Goal: Task Accomplishment & Management: Complete application form

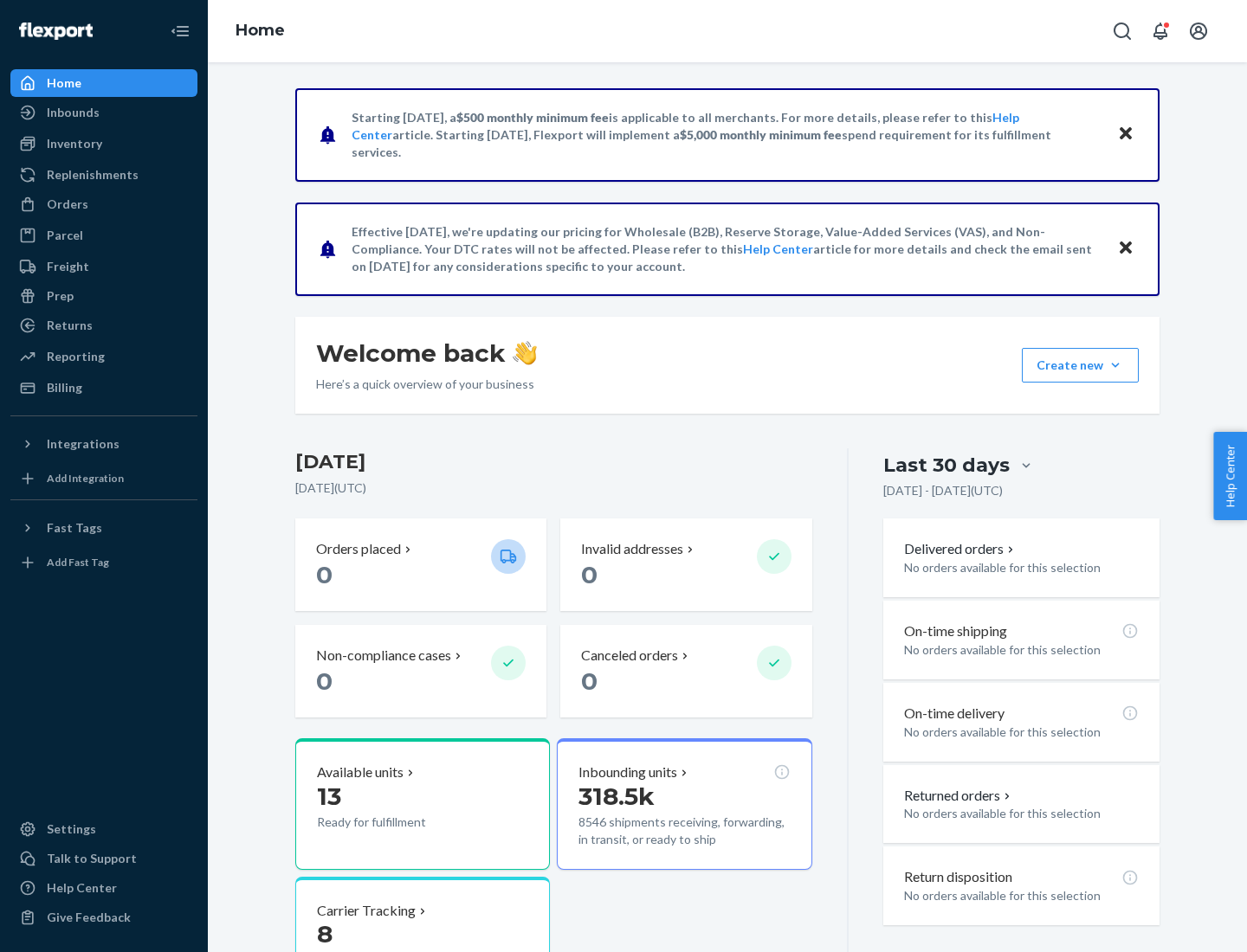
click at [1115, 365] on button "Create new Create new inbound Create new order Create new product" at bounding box center [1080, 365] width 117 height 34
click at [104, 112] on div "Inbounds" at bounding box center [104, 112] width 184 height 24
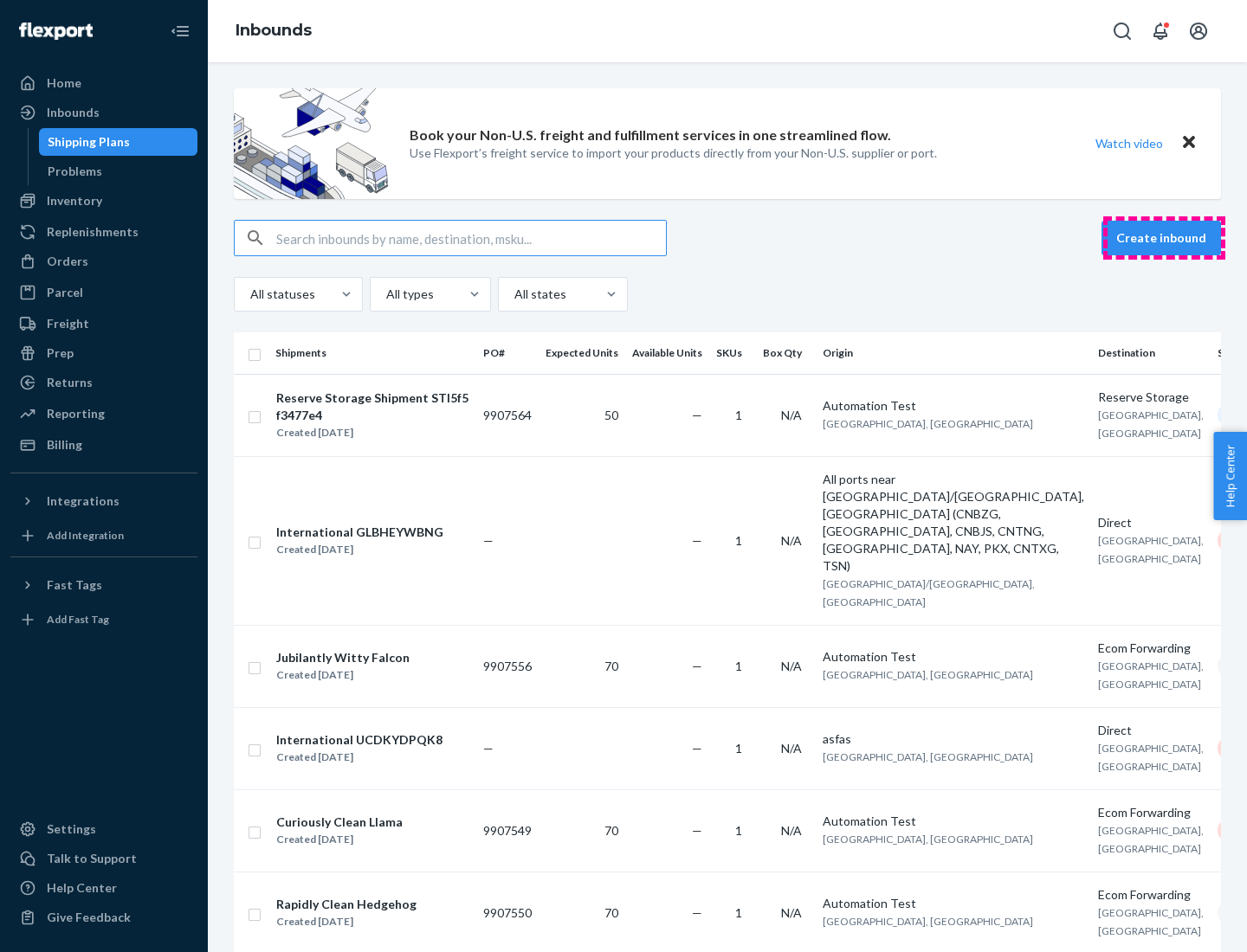
click at [1163, 238] on button "Create inbound" at bounding box center [1161, 238] width 120 height 34
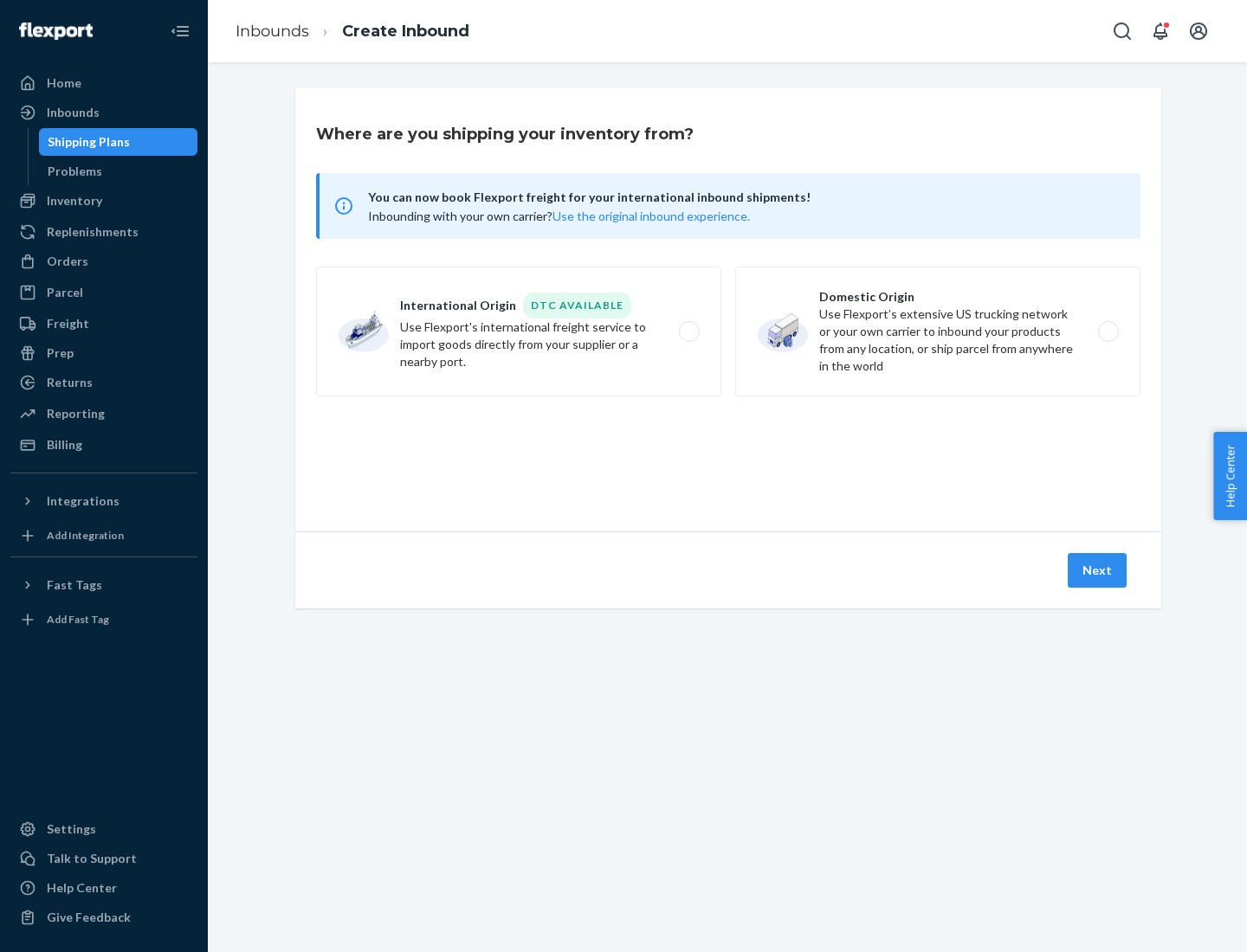
click at [938, 332] on label "Domestic Origin Use Flexport’s extensive US trucking network or your own carrie…" at bounding box center [938, 331] width 405 height 130
click at [1107, 332] on input "Domestic Origin Use Flexport’s extensive US trucking network or your own carrie…" at bounding box center [1113, 332] width 11 height 11
radio input "true"
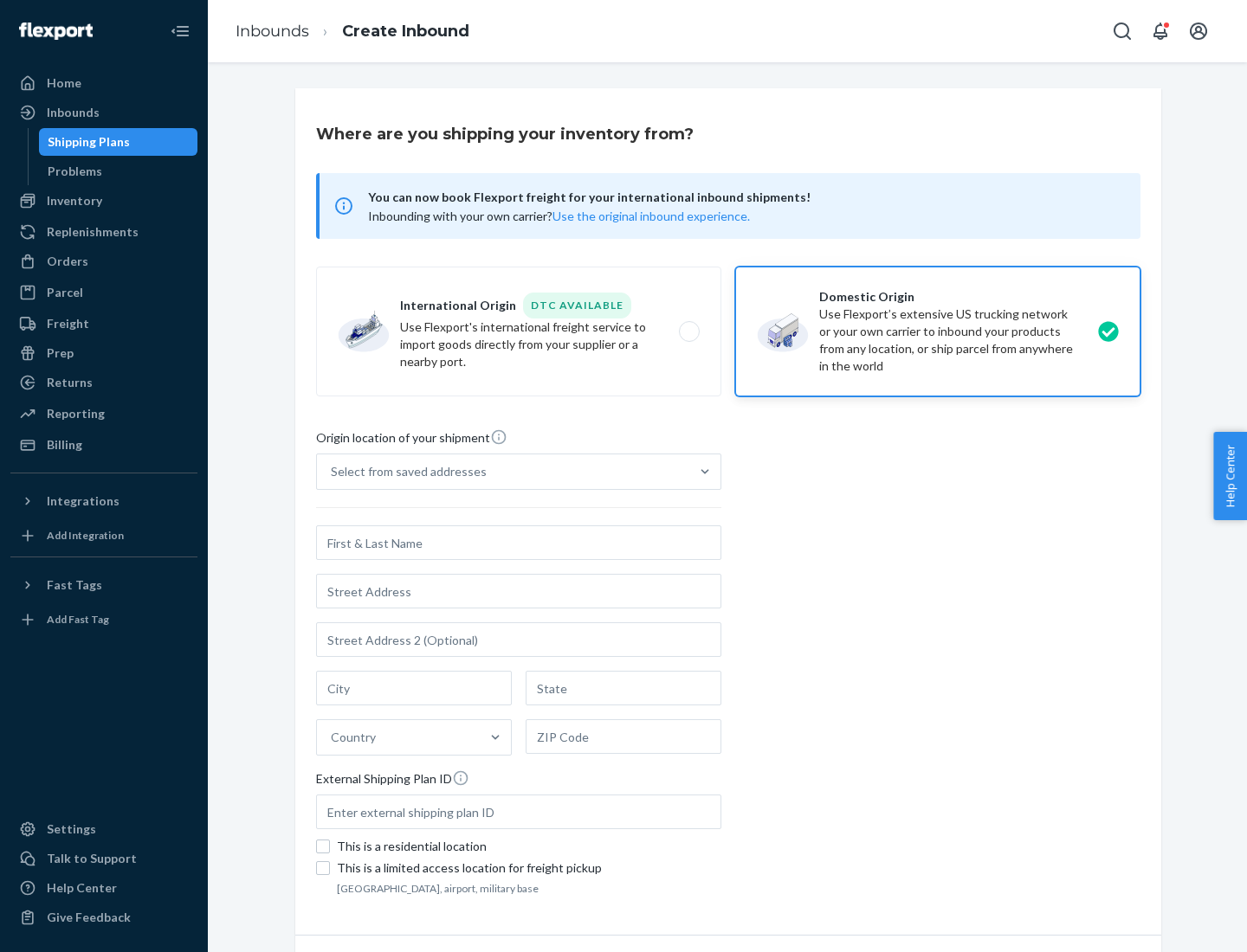
click at [404, 472] on div "Select from saved addresses" at bounding box center [409, 472] width 156 height 17
click at [332, 472] on input "Select from saved addresses" at bounding box center [332, 472] width 2 height 17
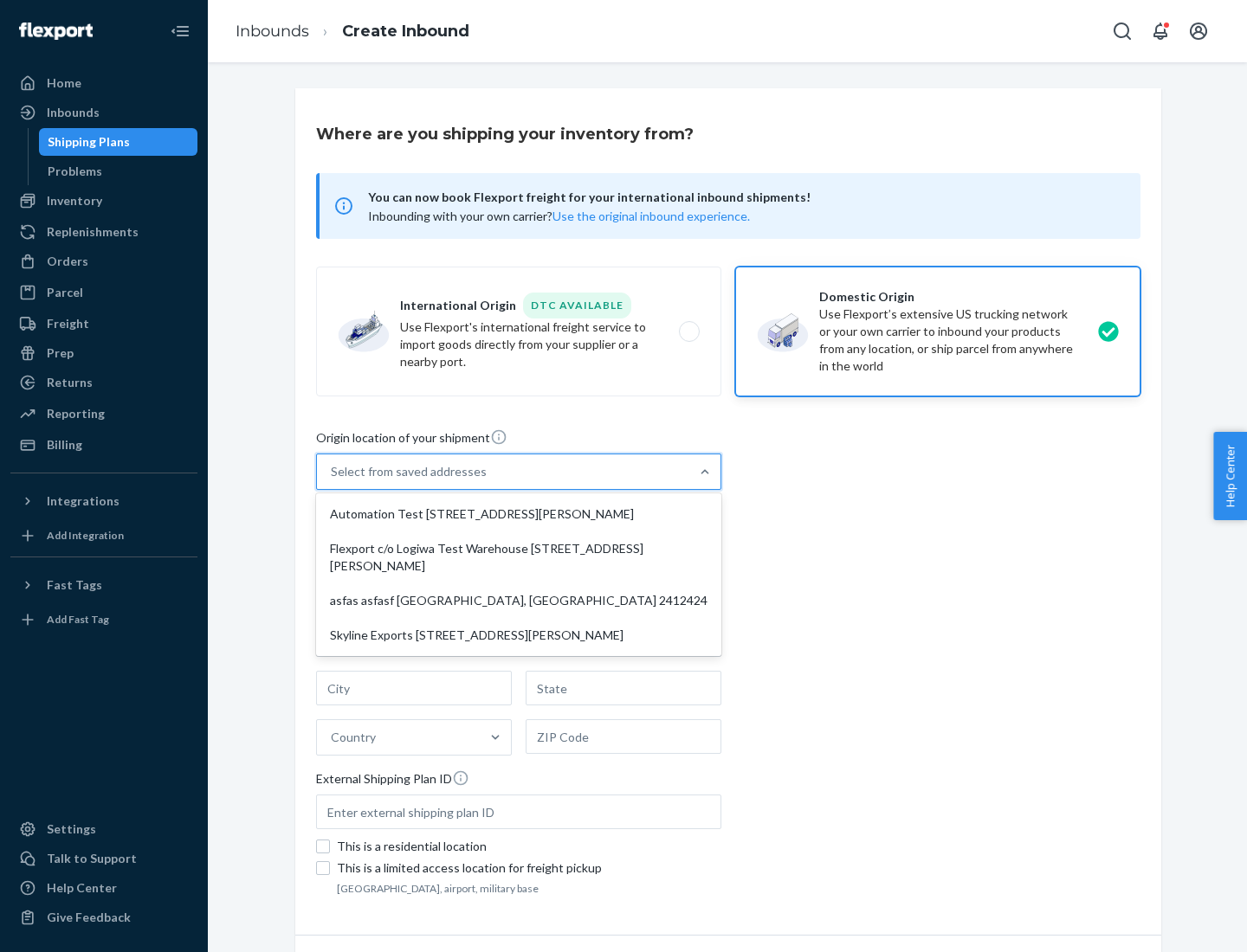
scroll to position [7, 0]
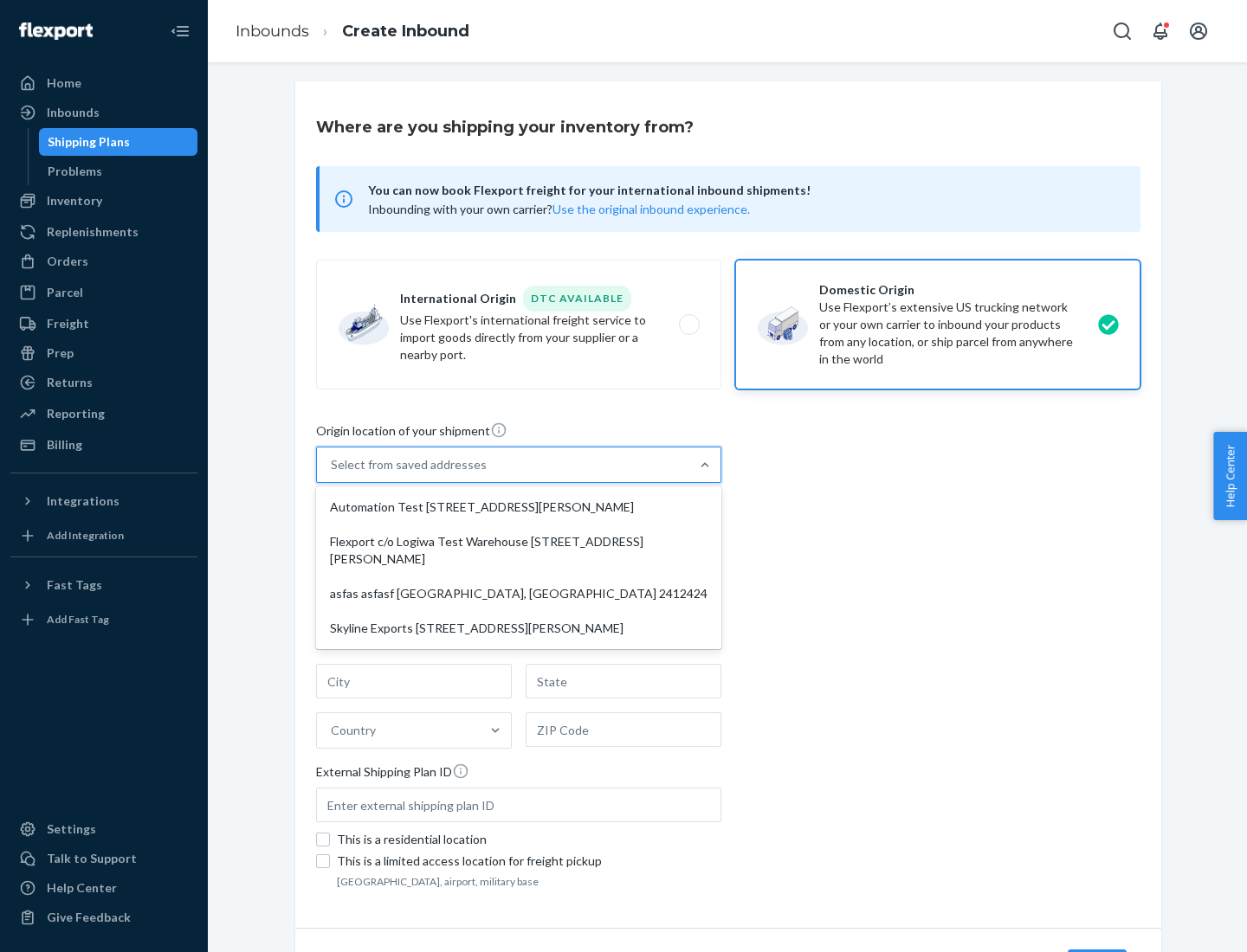
click at [518, 507] on div "Automation Test [STREET_ADDRESS][PERSON_NAME]" at bounding box center [518, 507] width 399 height 34
click at [332, 474] on input "option Automation Test [STREET_ADDRESS][PERSON_NAME] focused, 1 of 4. 4 results…" at bounding box center [332, 465] width 2 height 17
type input "Automation Test"
type input "9th Floor"
type input "[GEOGRAPHIC_DATA]"
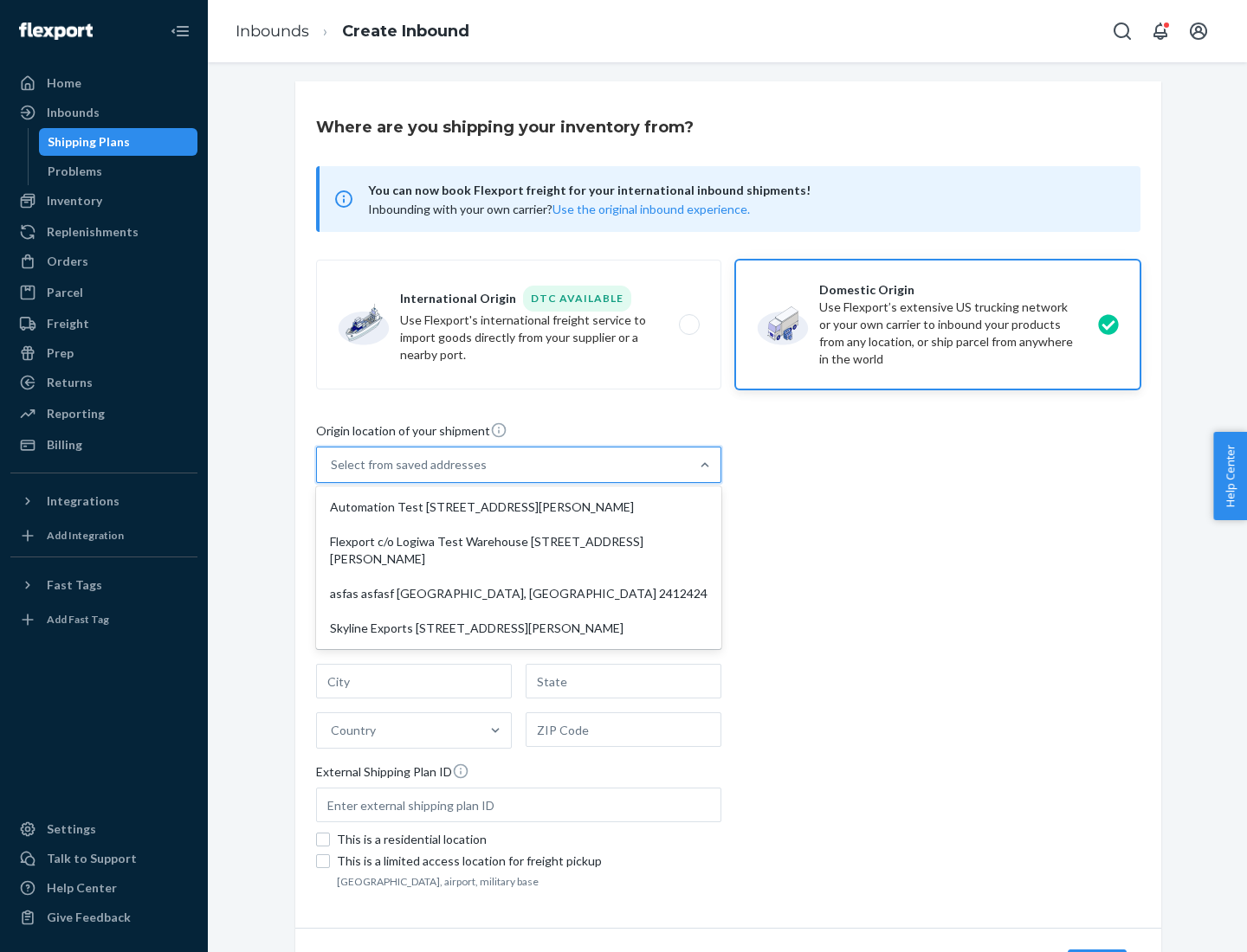
type input "CA"
type input "94104"
type input "[STREET_ADDRESS][PERSON_NAME]"
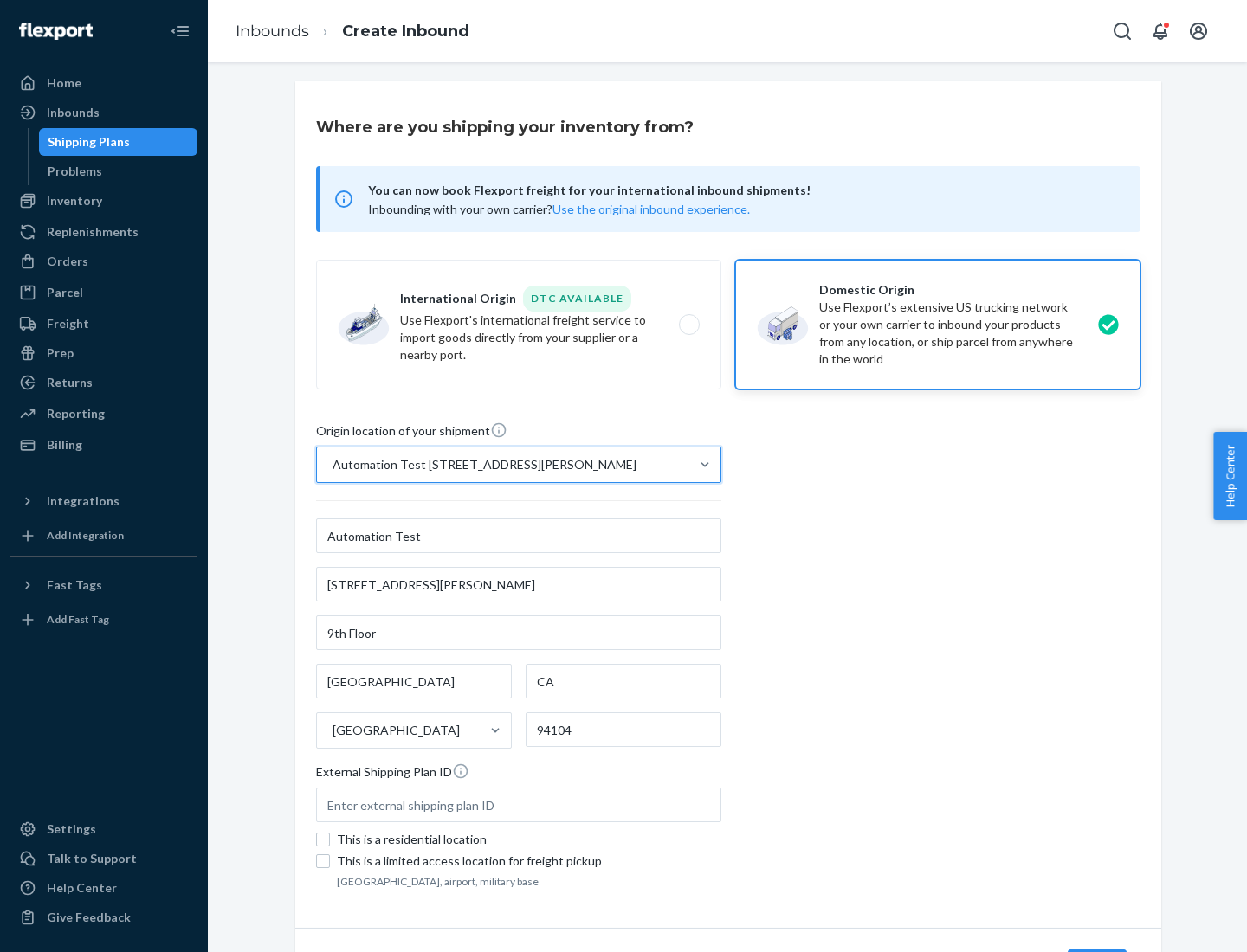
scroll to position [101, 0]
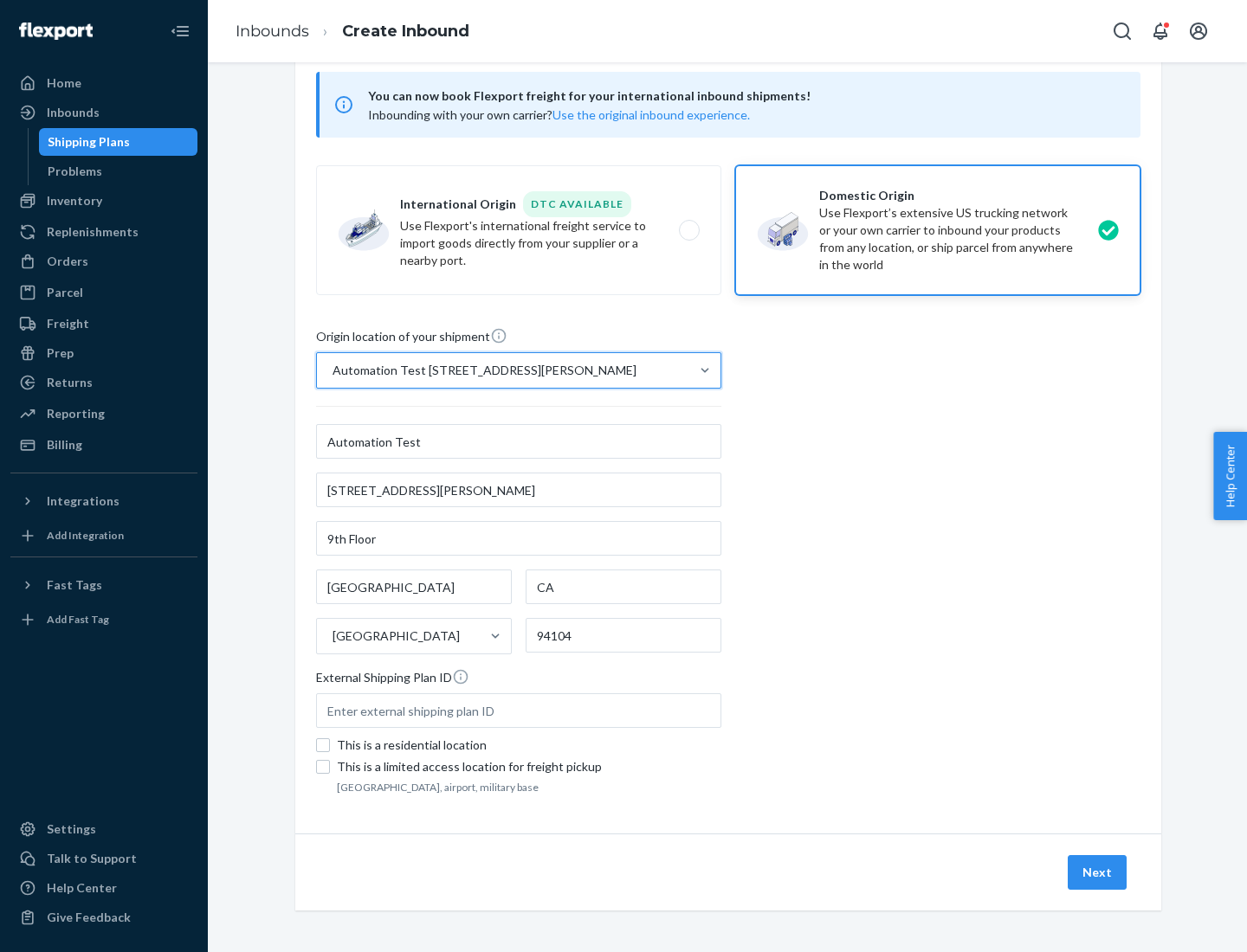
click at [1098, 872] on button "Next" at bounding box center [1097, 872] width 59 height 34
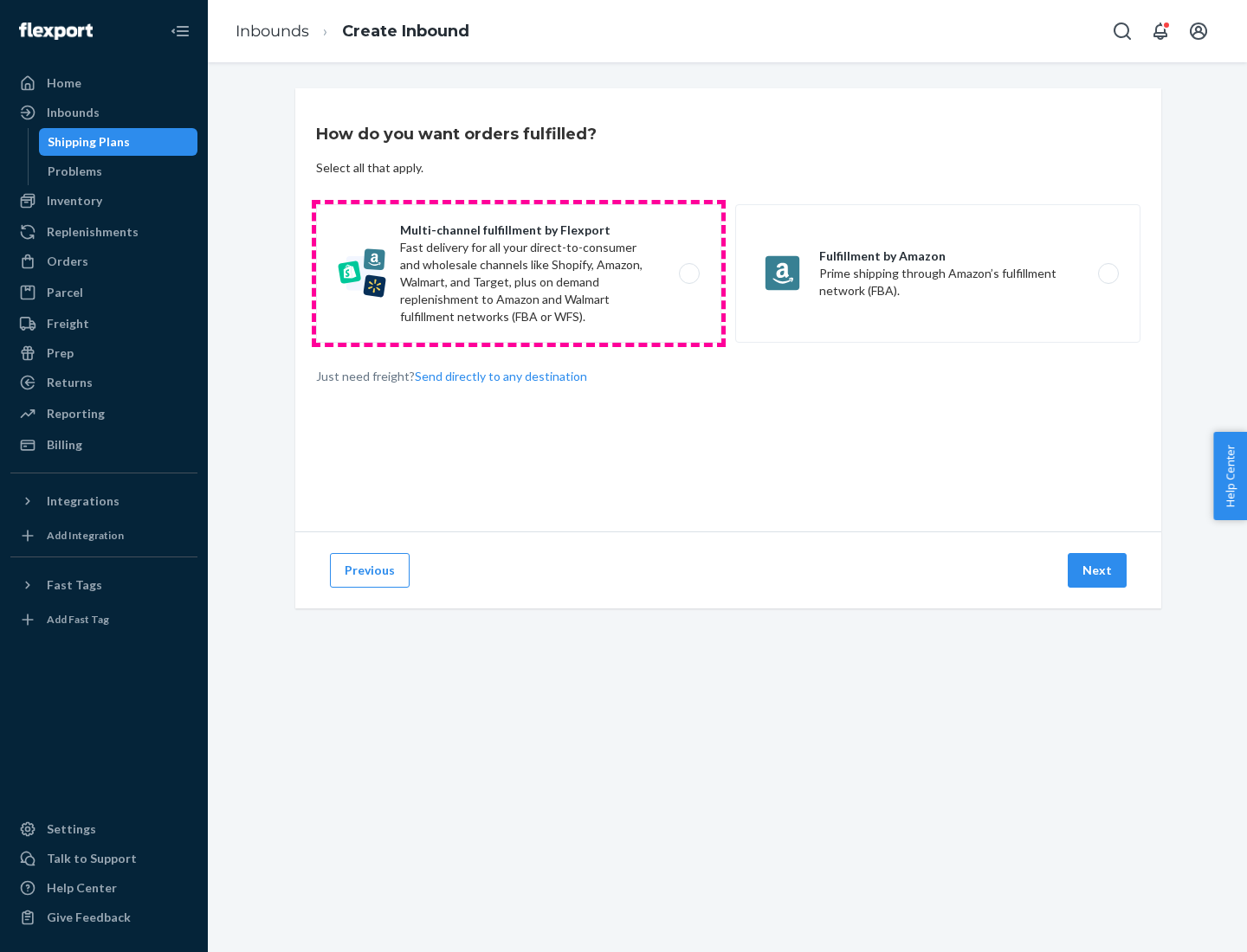
click at [518, 274] on label "Multi-channel fulfillment by Flexport Fast delivery for all your direct-to-cons…" at bounding box center [518, 274] width 405 height 139
click at [689, 274] on input "Multi-channel fulfillment by Flexport Fast delivery for all your direct-to-cons…" at bounding box center [694, 274] width 11 height 11
radio input "true"
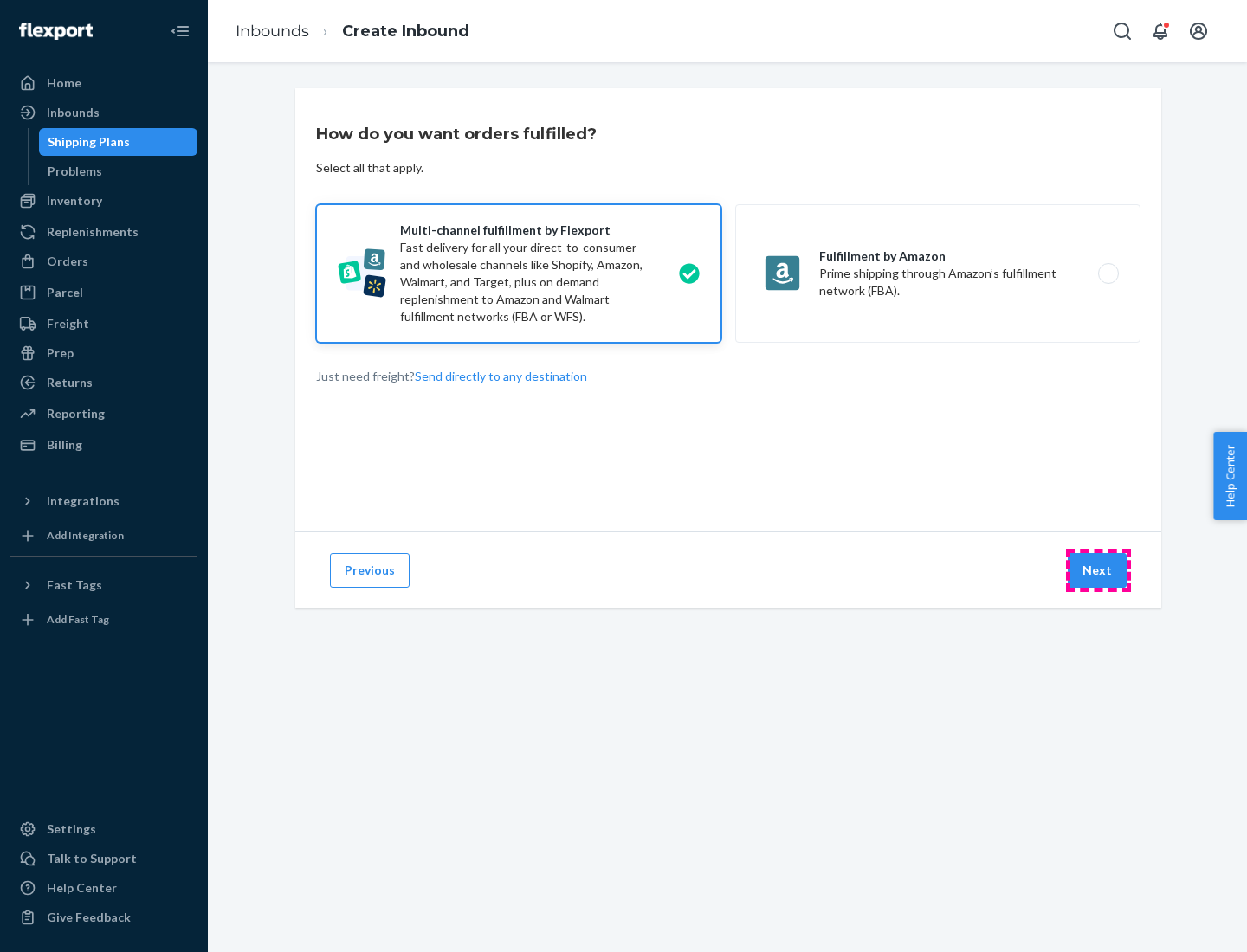
click at [1098, 571] on button "Next" at bounding box center [1097, 571] width 59 height 34
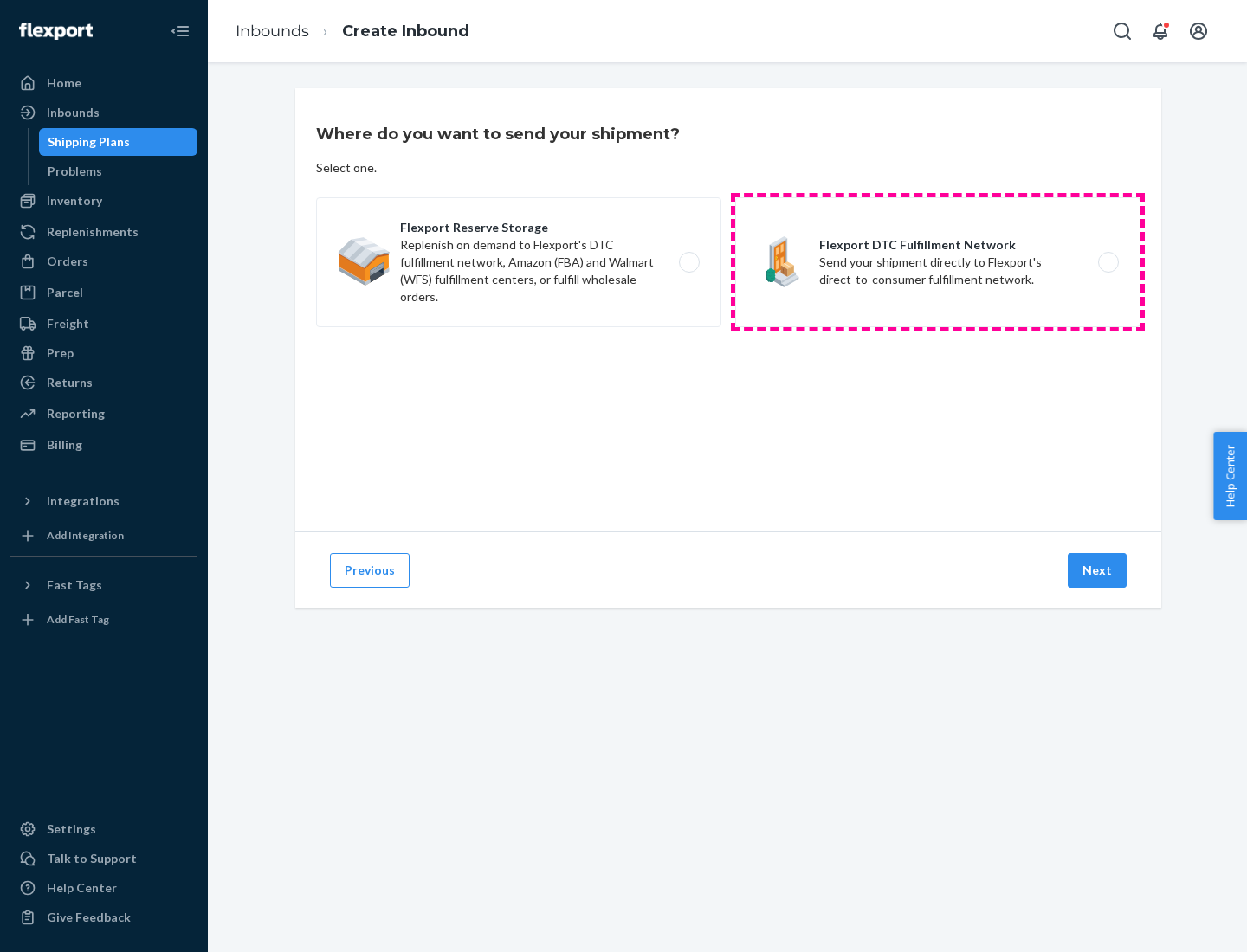
click at [938, 262] on label "Flexport DTC Fulfillment Network Send your shipment directly to Flexport's dire…" at bounding box center [938, 262] width 405 height 130
click at [1107, 262] on input "Flexport DTC Fulfillment Network Send your shipment directly to Flexport's dire…" at bounding box center [1113, 262] width 11 height 11
radio input "true"
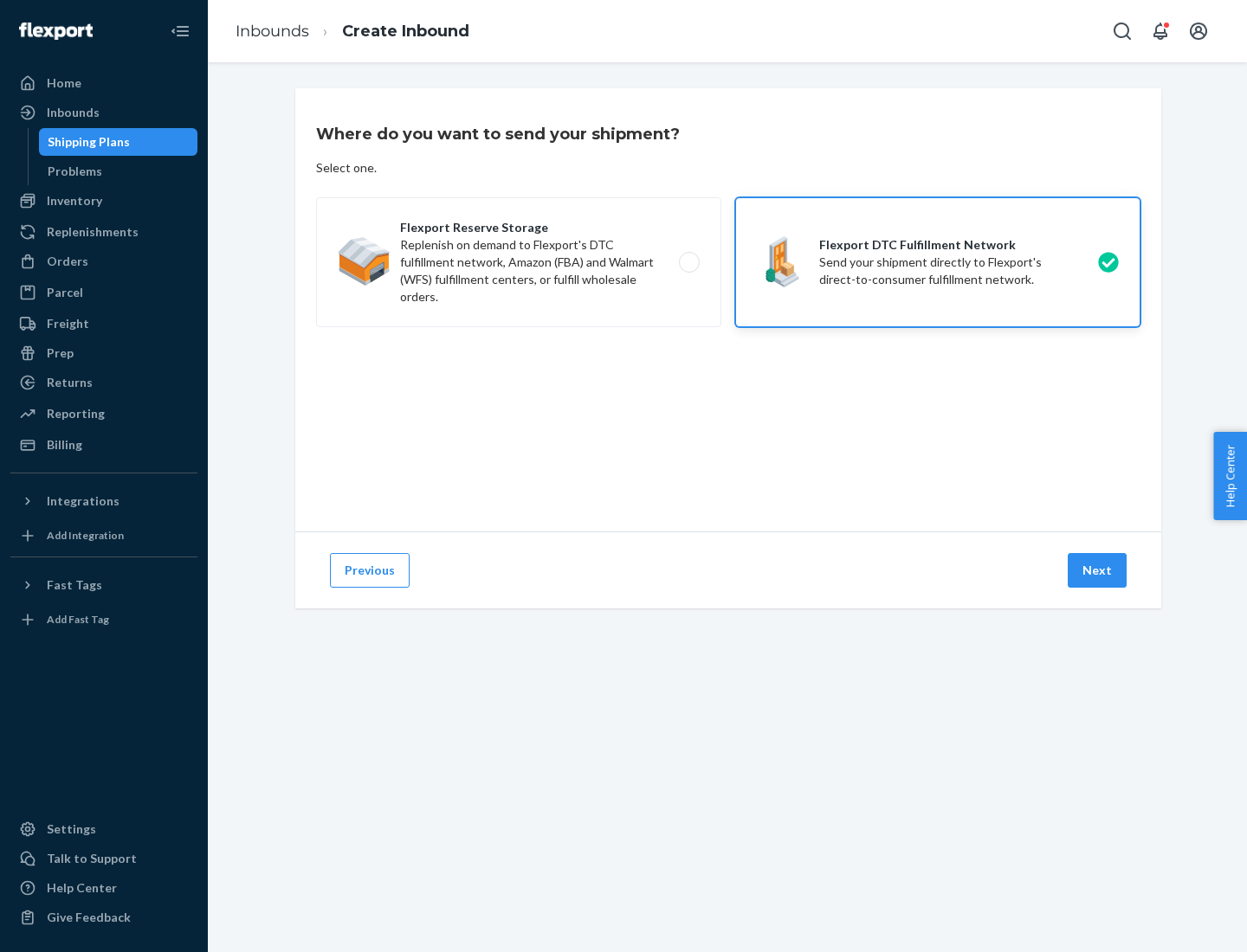
click at [1098, 571] on button "Next" at bounding box center [1097, 571] width 59 height 34
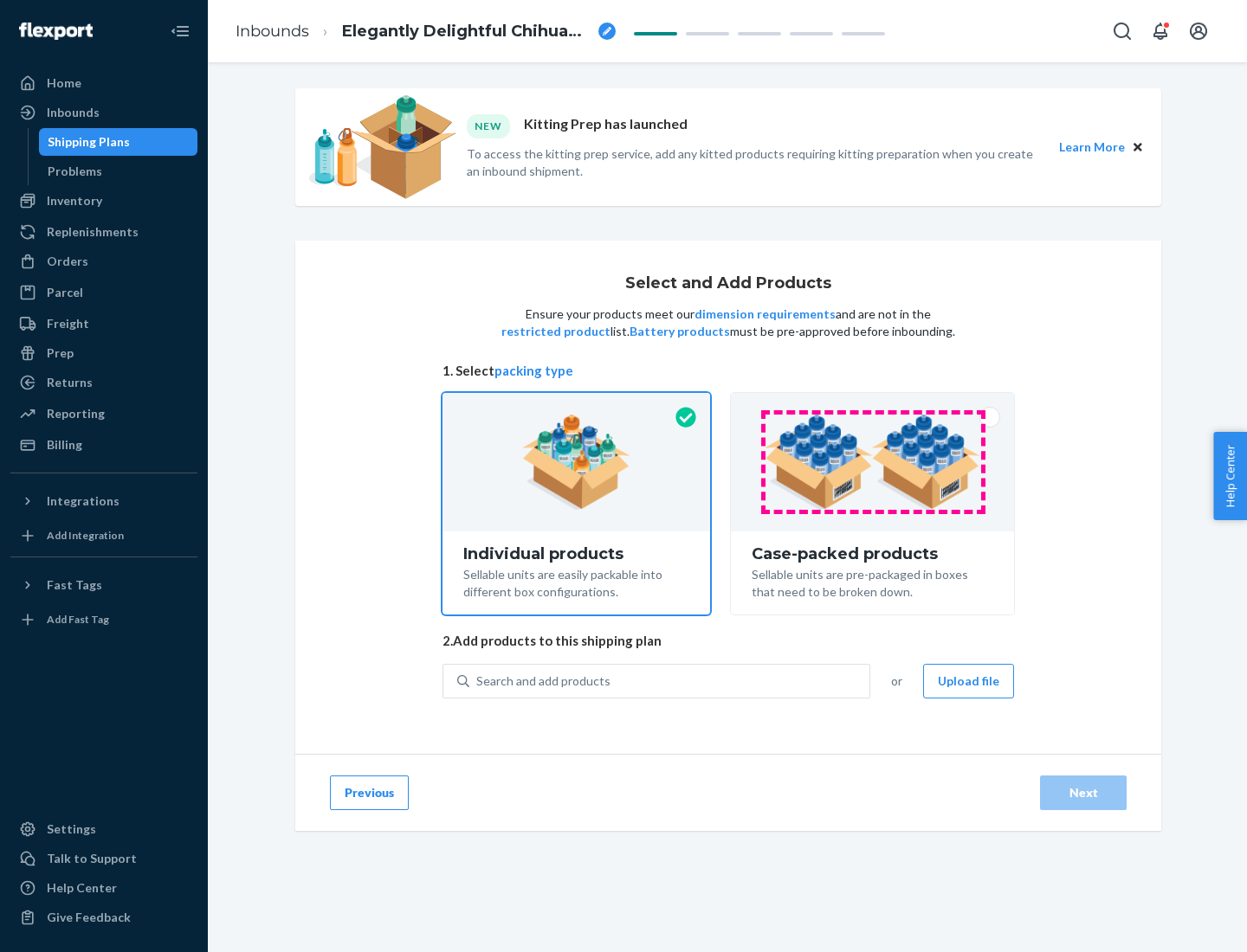
click at [872, 462] on img at bounding box center [872, 462] width 216 height 95
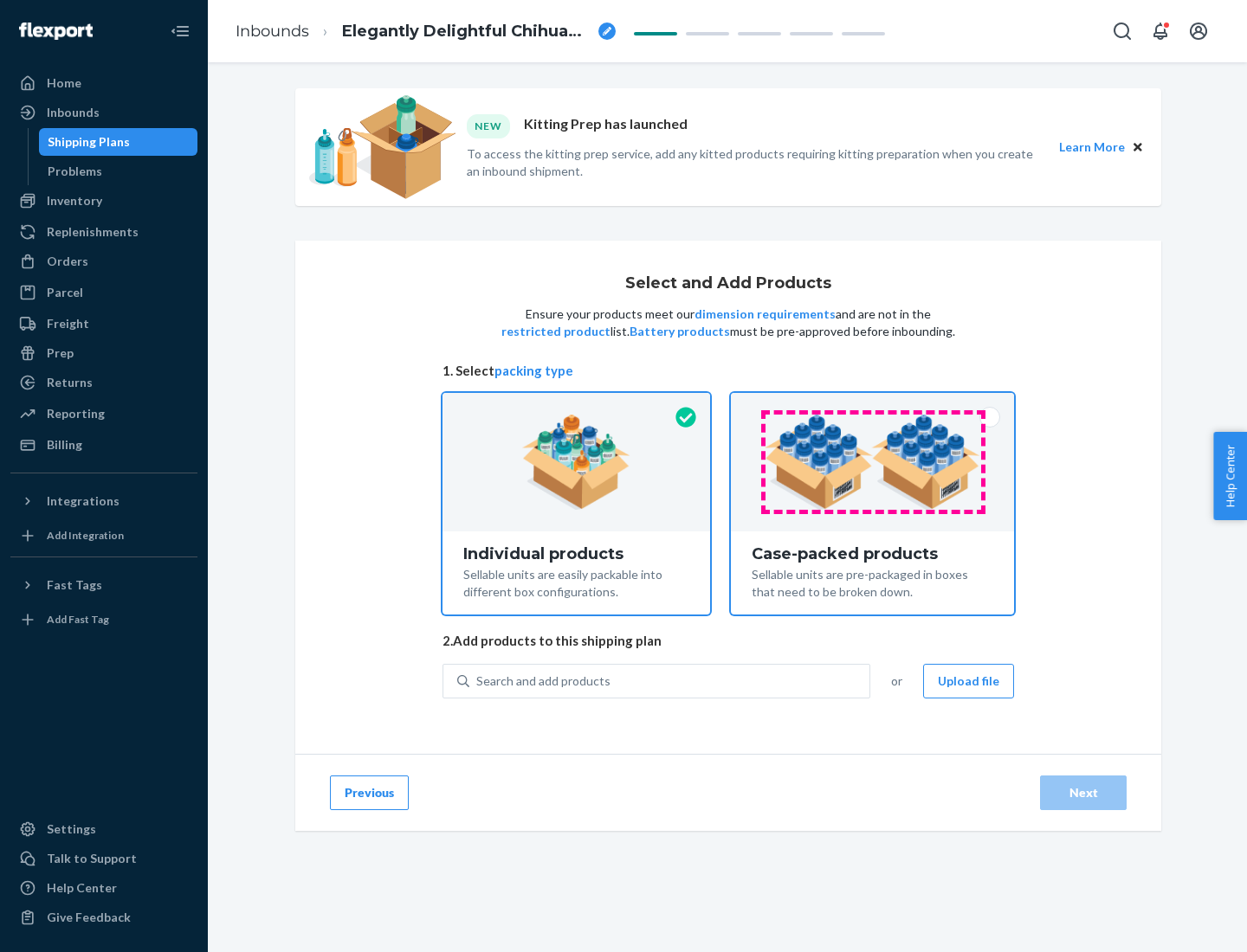
click at [872, 404] on input "Case-packed products Sellable units are pre-packaged in boxes that need to be b…" at bounding box center [872, 398] width 11 height 11
radio input "true"
radio input "false"
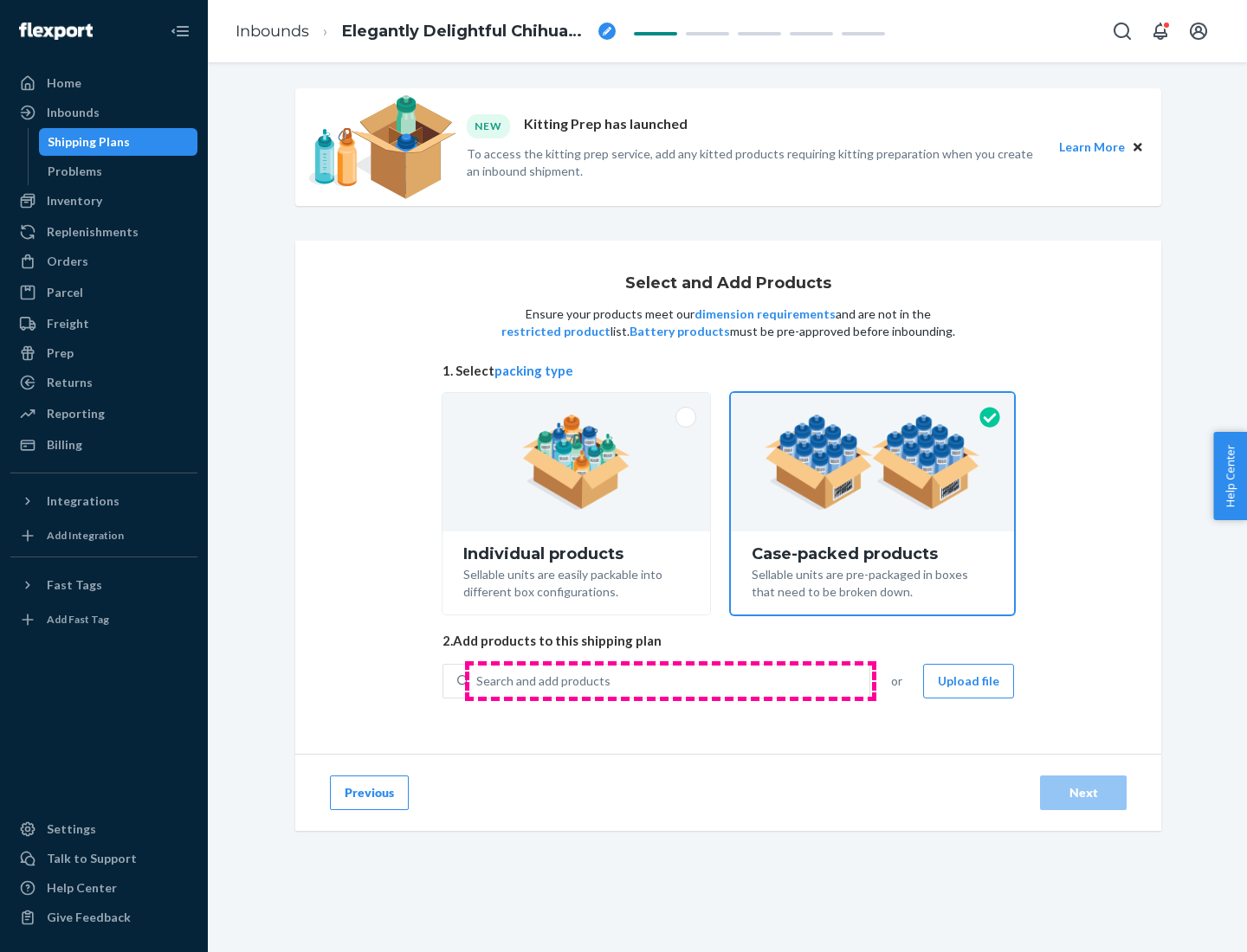
click at [670, 680] on div "Search and add products" at bounding box center [669, 681] width 399 height 31
click at [477, 680] on input "Search and add products" at bounding box center [477, 681] width 2 height 17
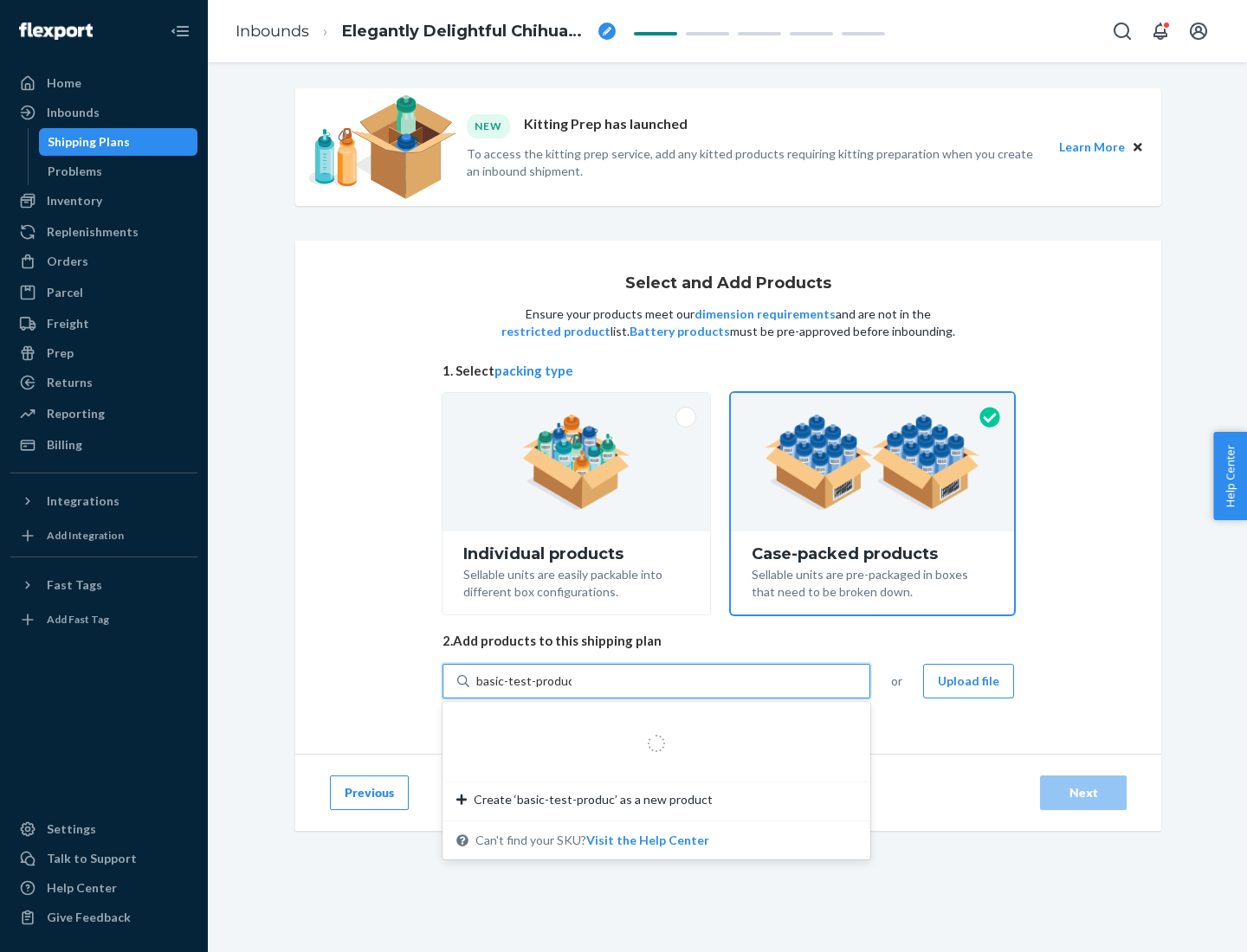
type input "basic-test-product-1"
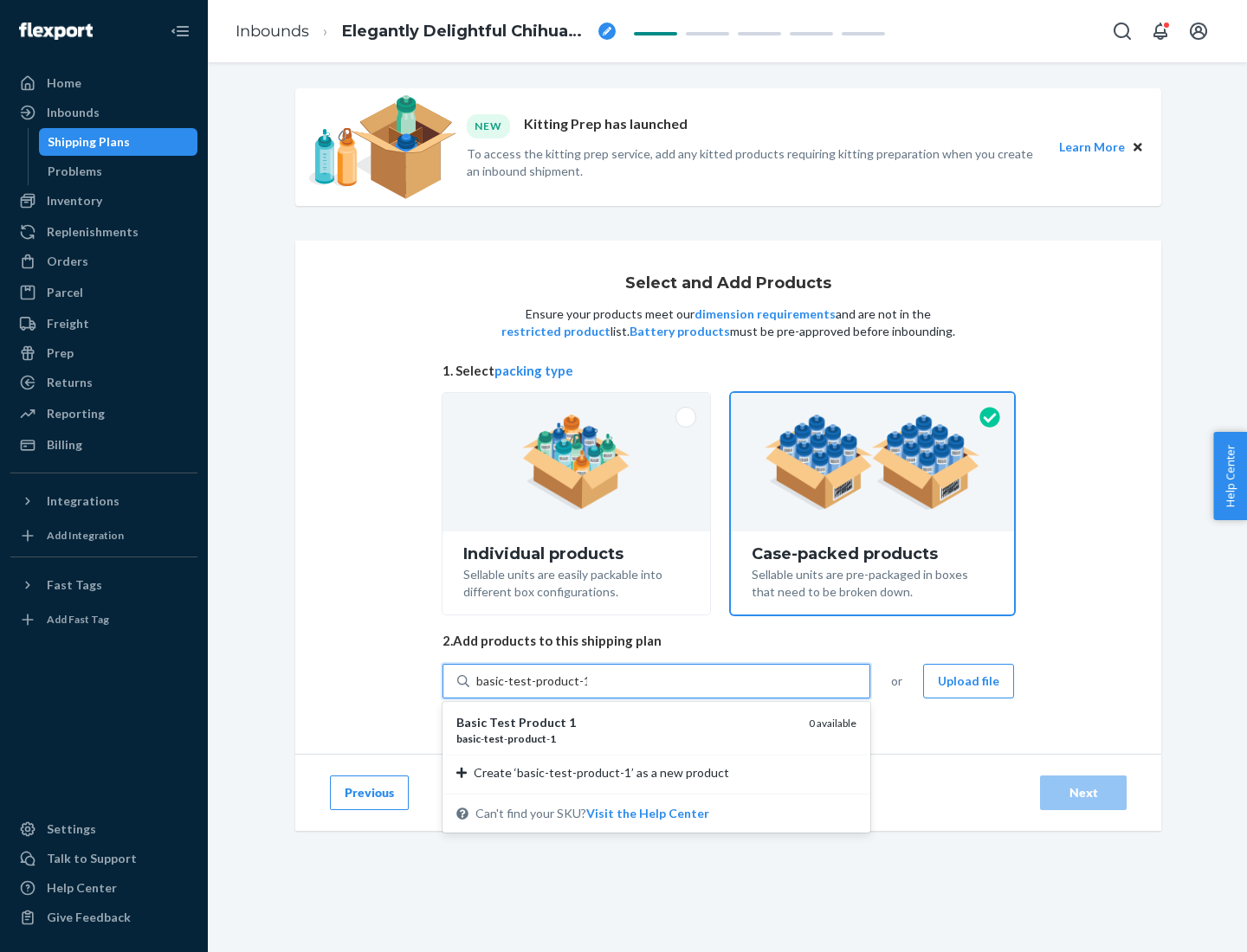
click at [626, 738] on div "basic - test - product - 1" at bounding box center [626, 738] width 339 height 14
click at [587, 690] on input "basic-test-product-1" at bounding box center [532, 681] width 110 height 17
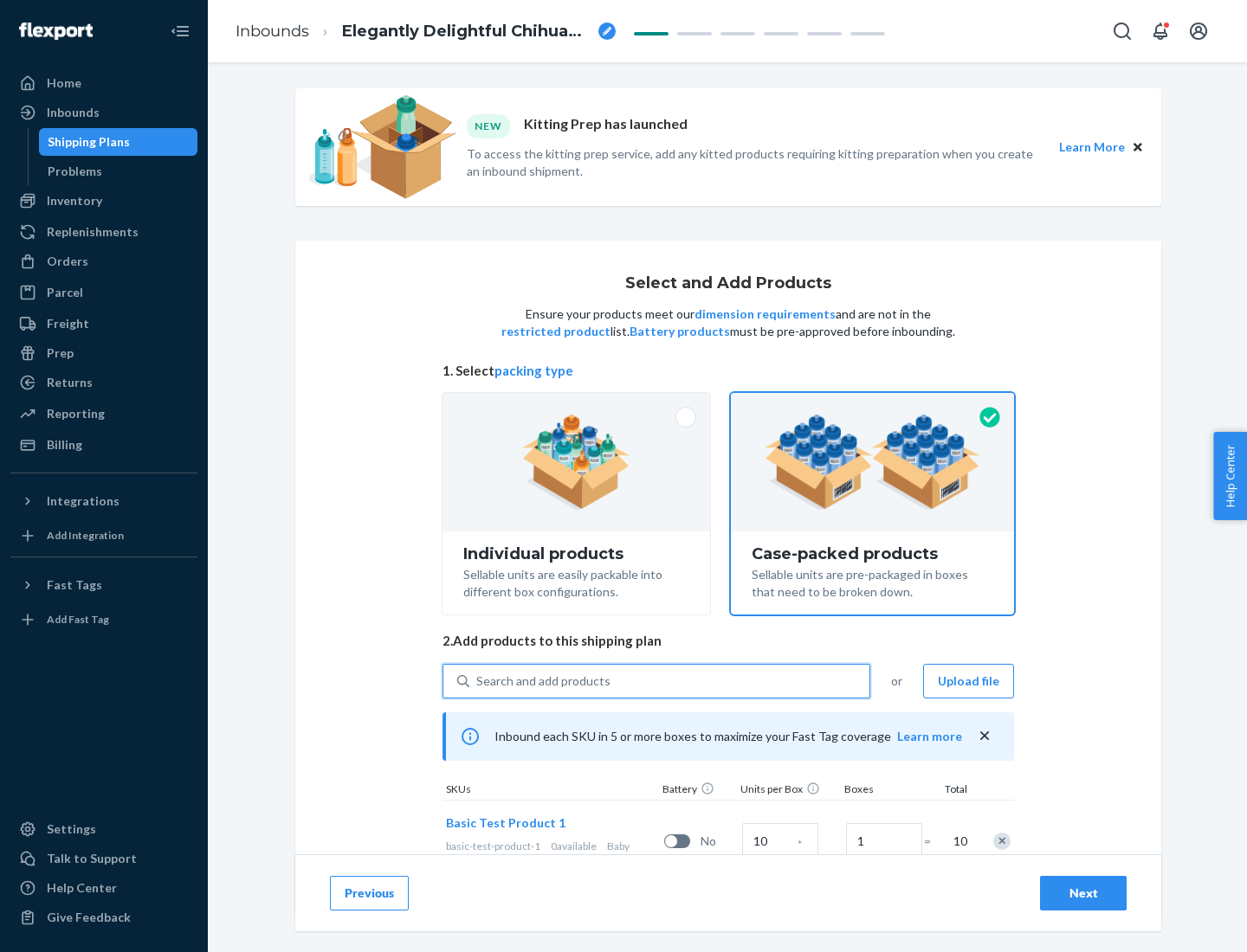
scroll to position [63, 0]
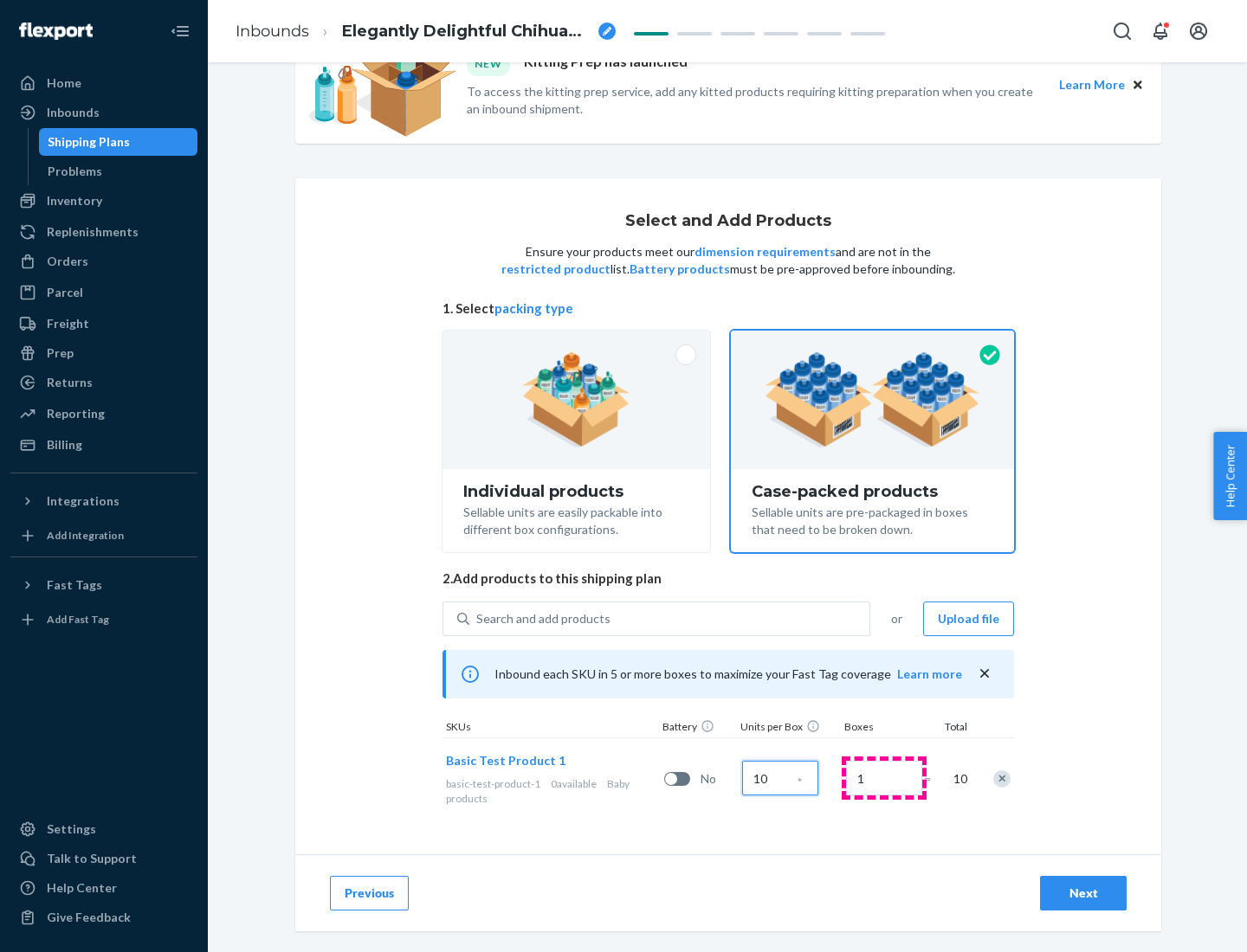
type input "10"
type input "7"
click at [1083, 893] on div "Next" at bounding box center [1082, 893] width 57 height 17
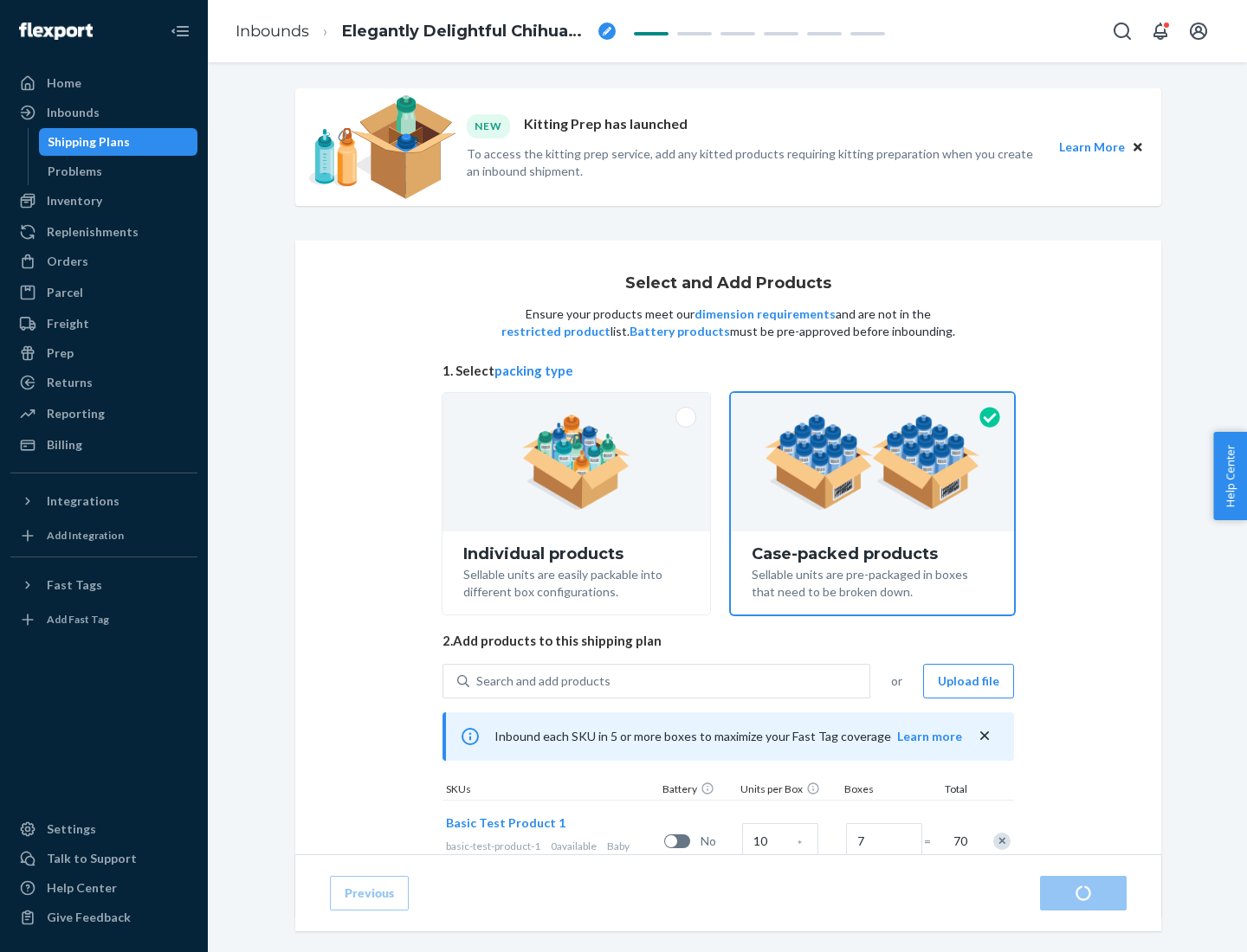
radio input "true"
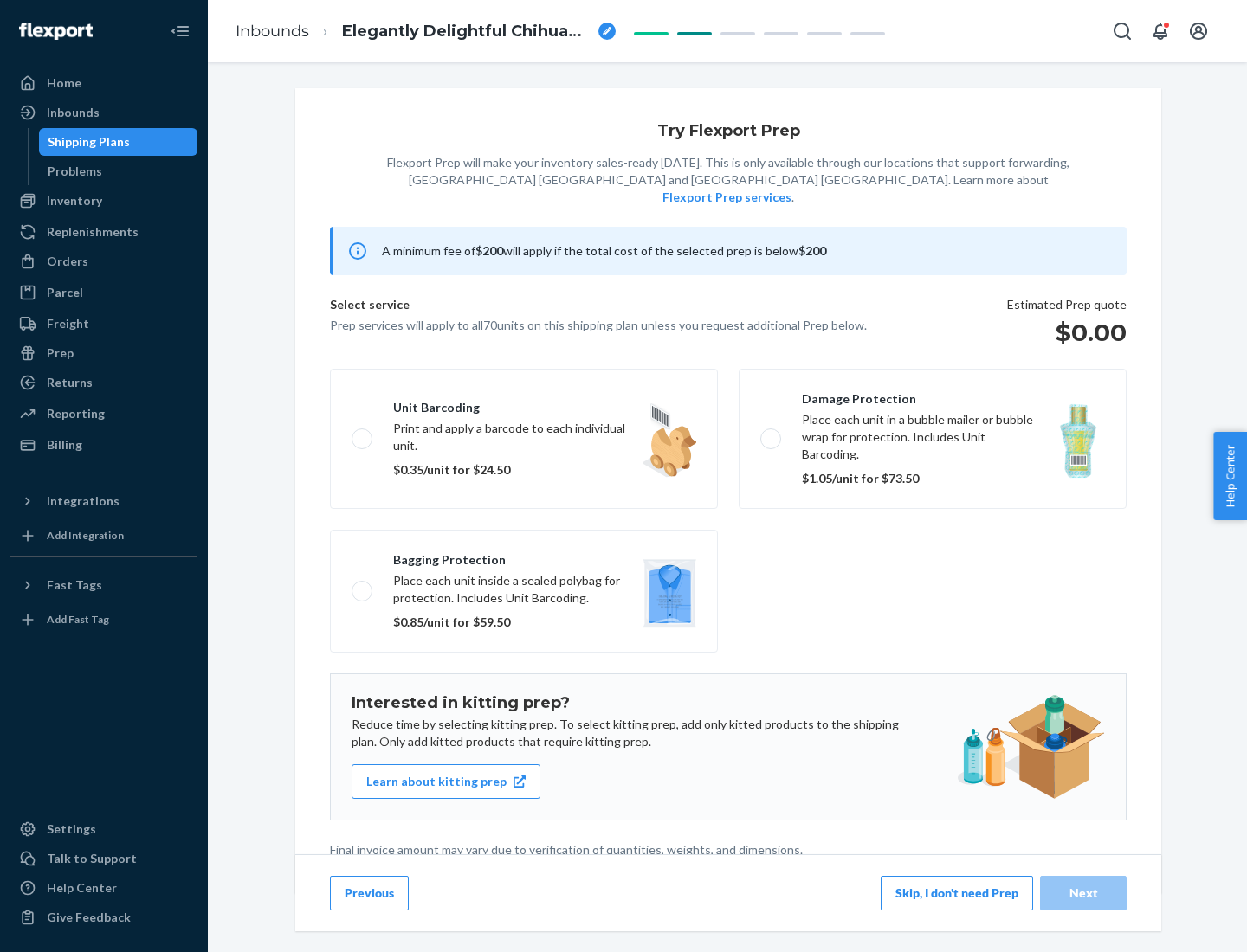
scroll to position [5, 0]
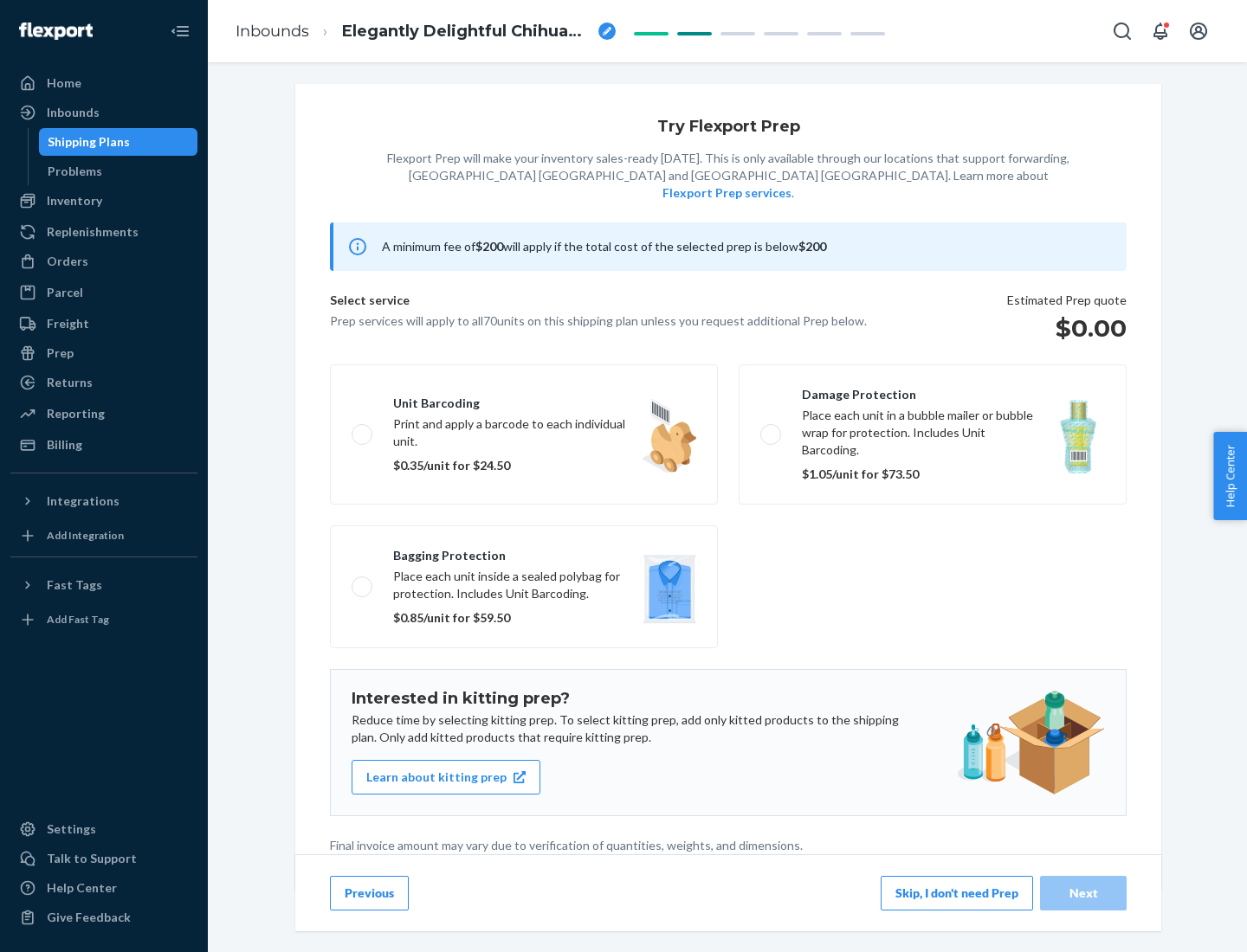
click at [524, 552] on label "Bagging protection Place each unit inside a sealed polybag for protection. Incl…" at bounding box center [524, 586] width 388 height 123
click at [362, 581] on input "Bagging protection Place each unit inside a sealed polybag for protection. Incl…" at bounding box center [357, 587] width 11 height 11
checkbox input "true"
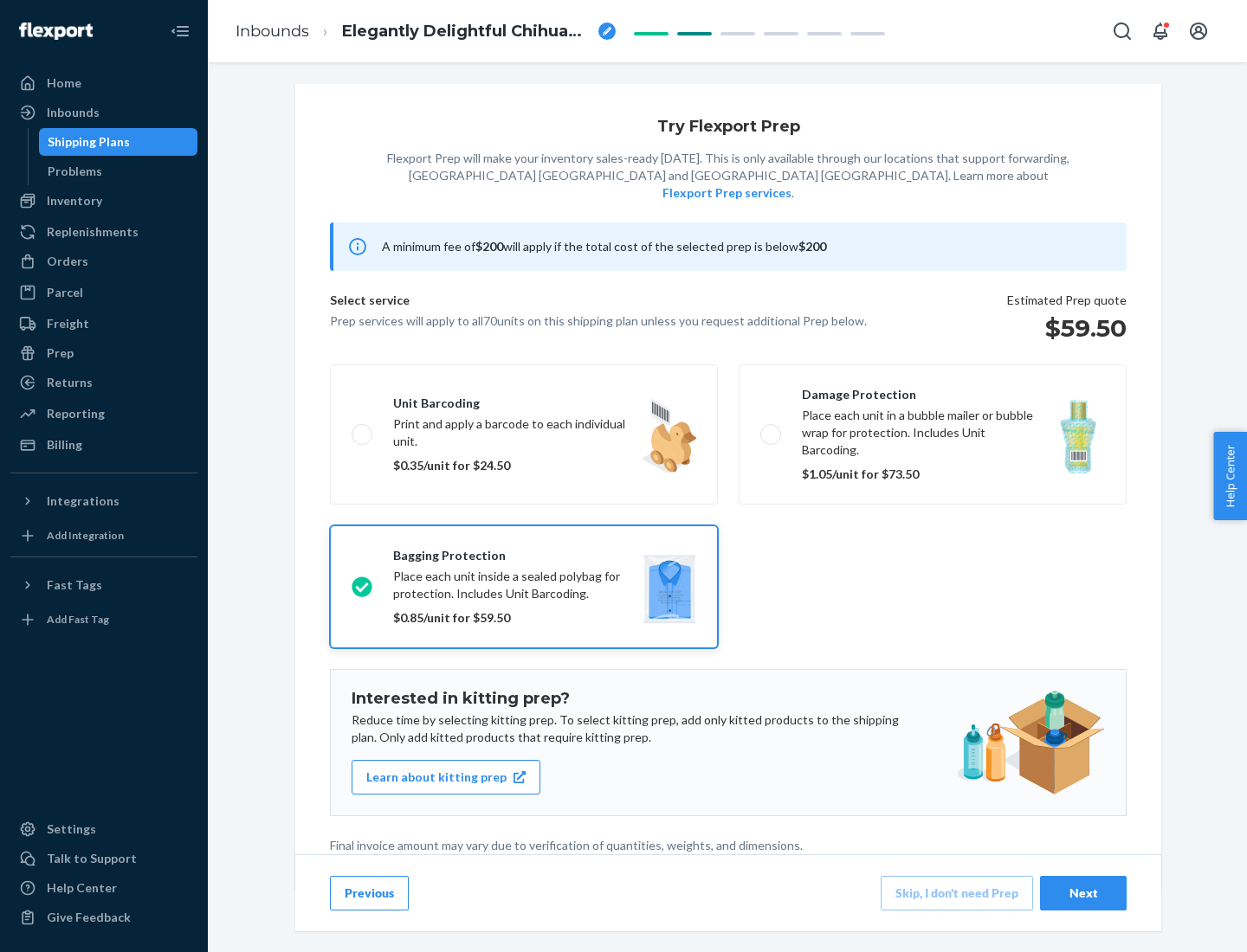
click at [1083, 892] on div "Next" at bounding box center [1082, 893] width 57 height 17
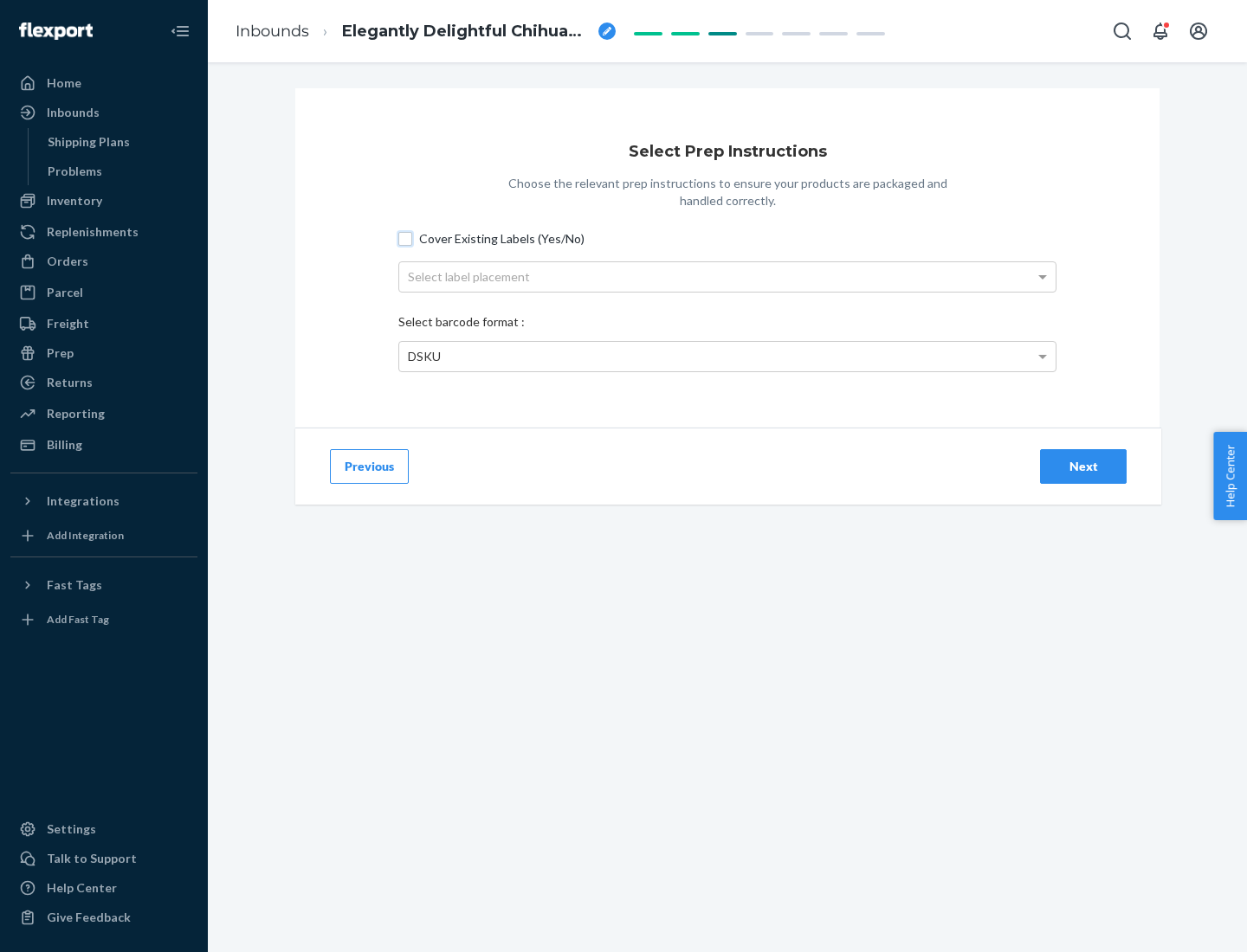
click at [405, 238] on input "Cover Existing Labels (Yes/No)" at bounding box center [405, 239] width 14 height 14
checkbox input "true"
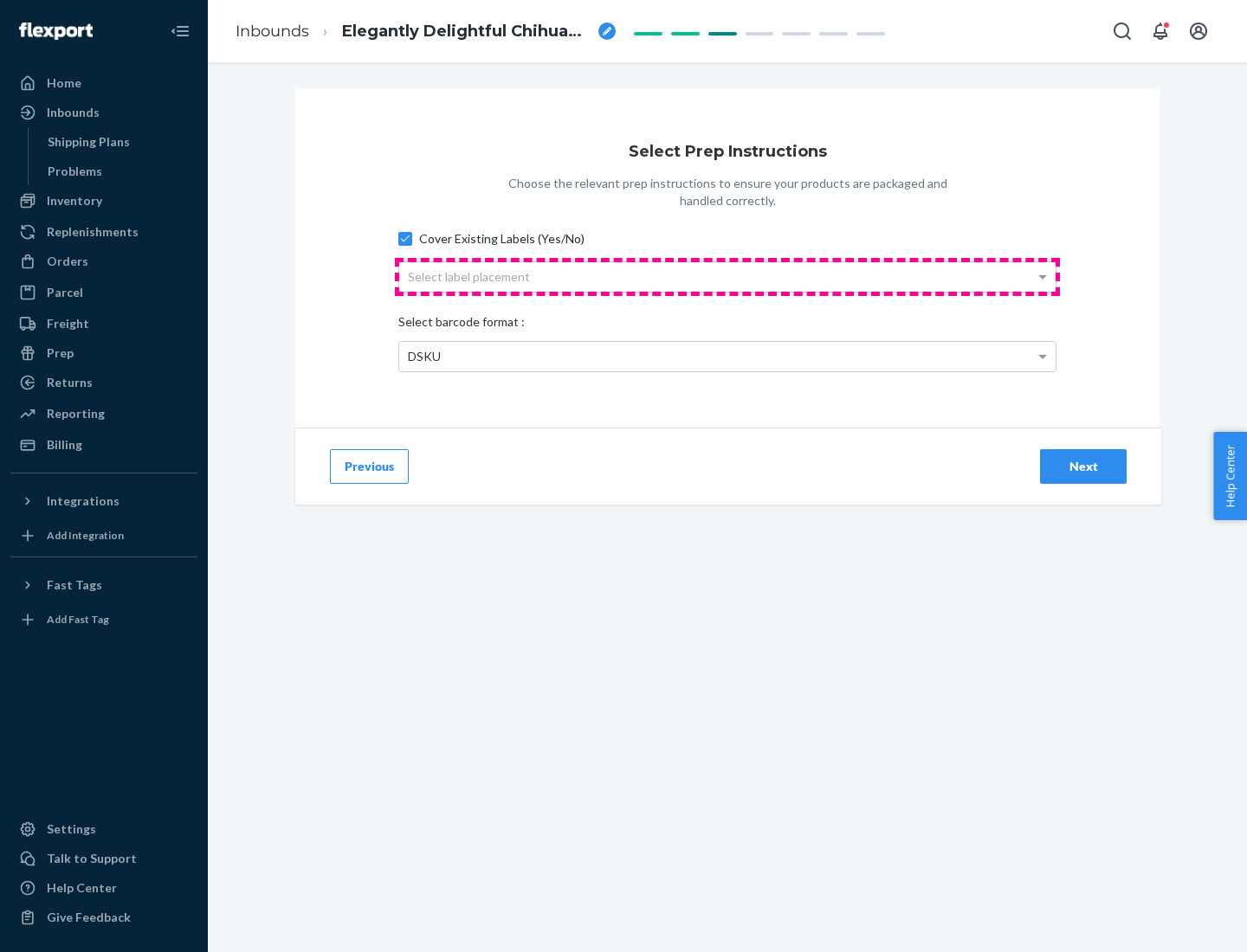
click at [727, 276] on div "Select label placement" at bounding box center [728, 277] width 656 height 29
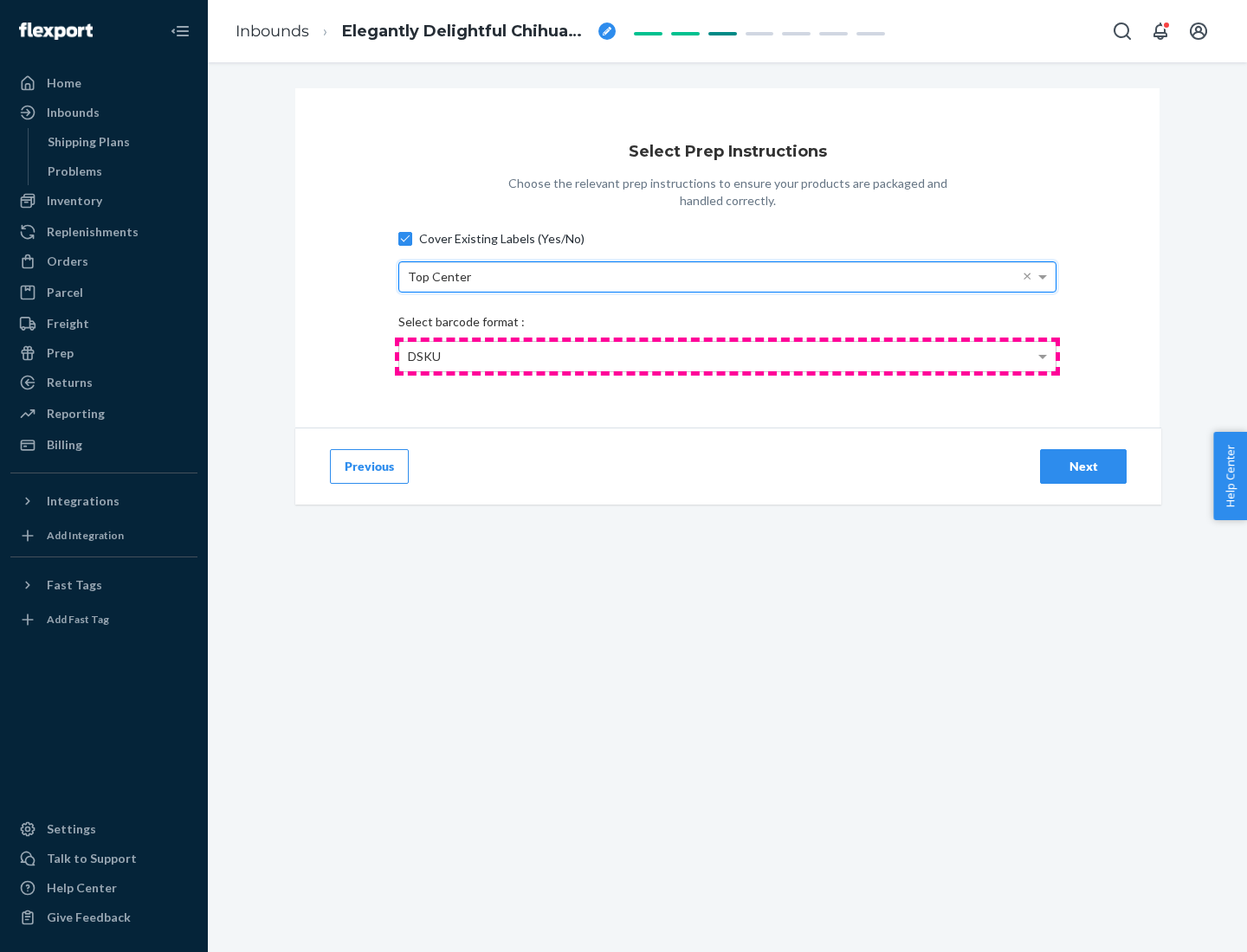
click at [727, 356] on div "DSKU" at bounding box center [728, 356] width 656 height 29
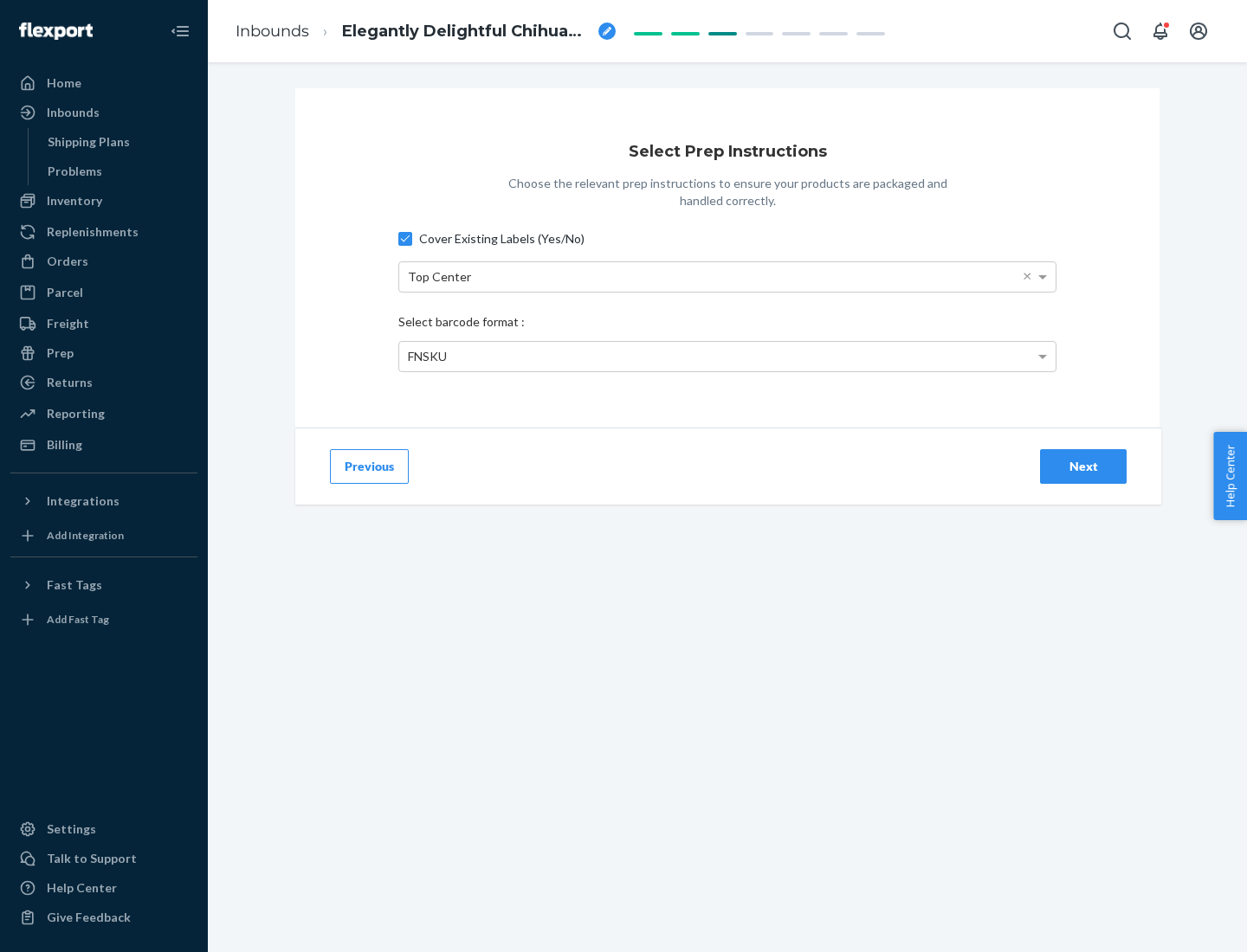
click at [1083, 466] on div "Next" at bounding box center [1082, 466] width 57 height 17
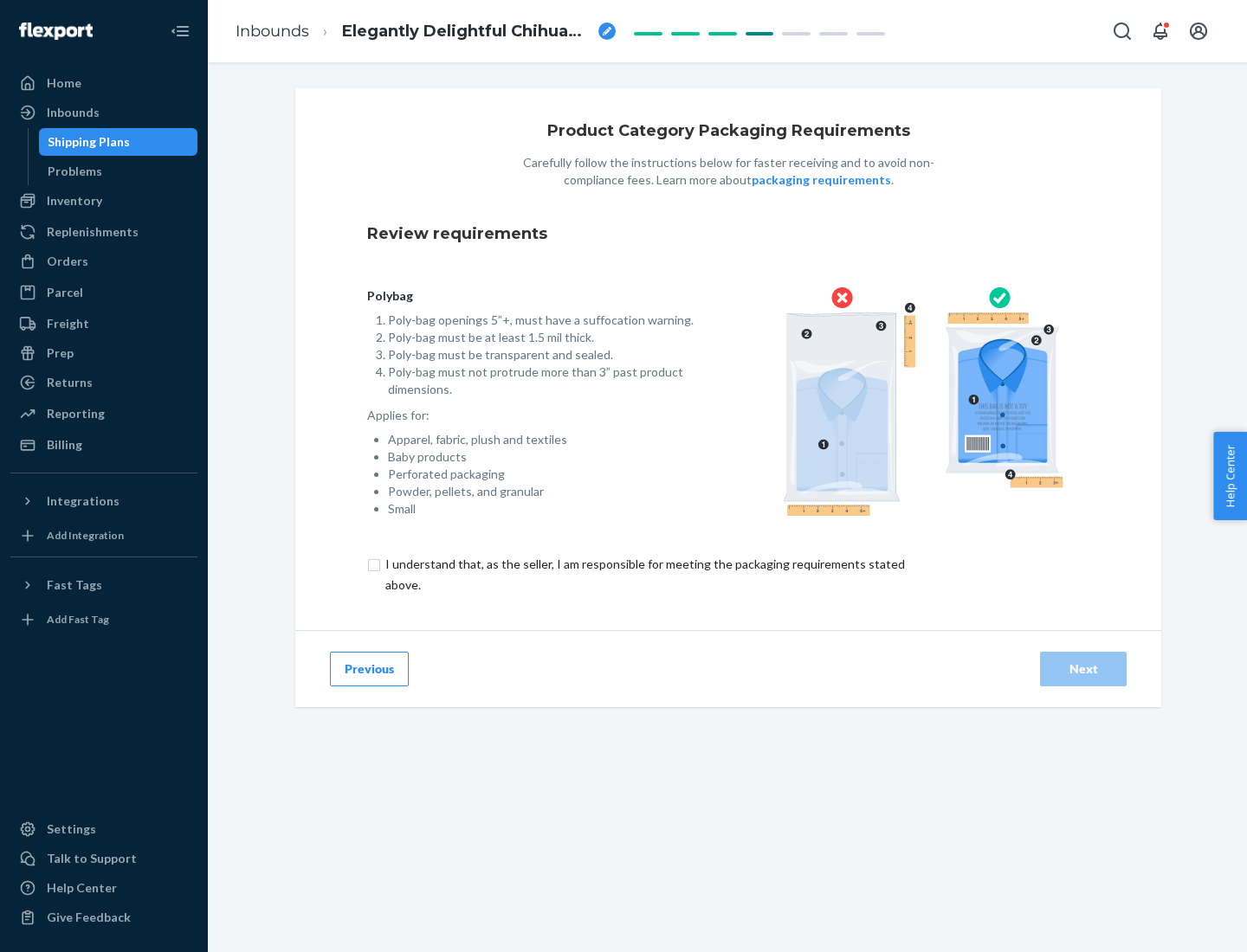
click at [643, 573] on input "checkbox" at bounding box center [654, 574] width 575 height 42
checkbox input "true"
click at [1083, 669] on div "Next" at bounding box center [1082, 669] width 57 height 17
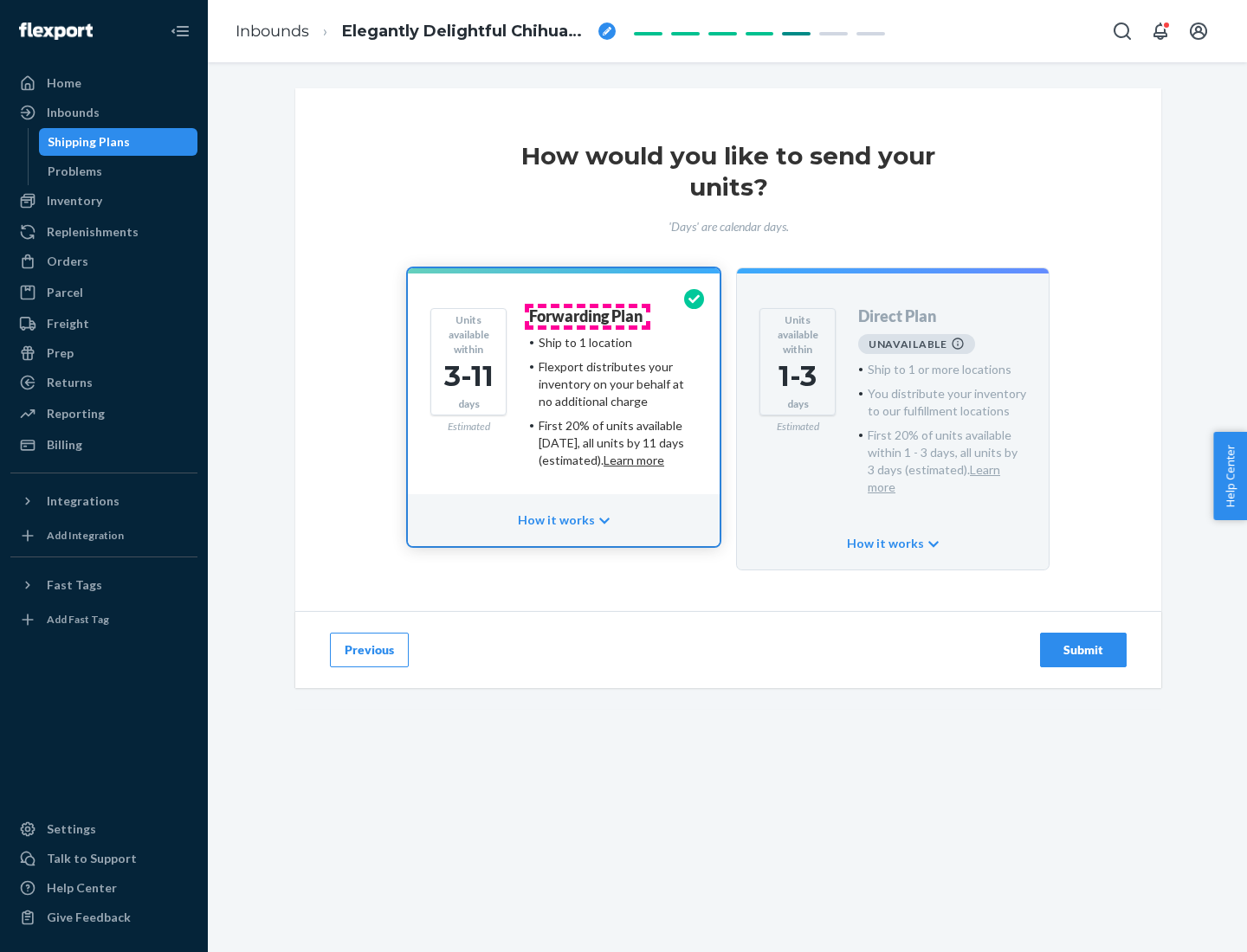
click at [587, 316] on h4 "Forwarding Plan" at bounding box center [585, 317] width 113 height 17
click at [1083, 641] on div "Submit" at bounding box center [1082, 650] width 57 height 17
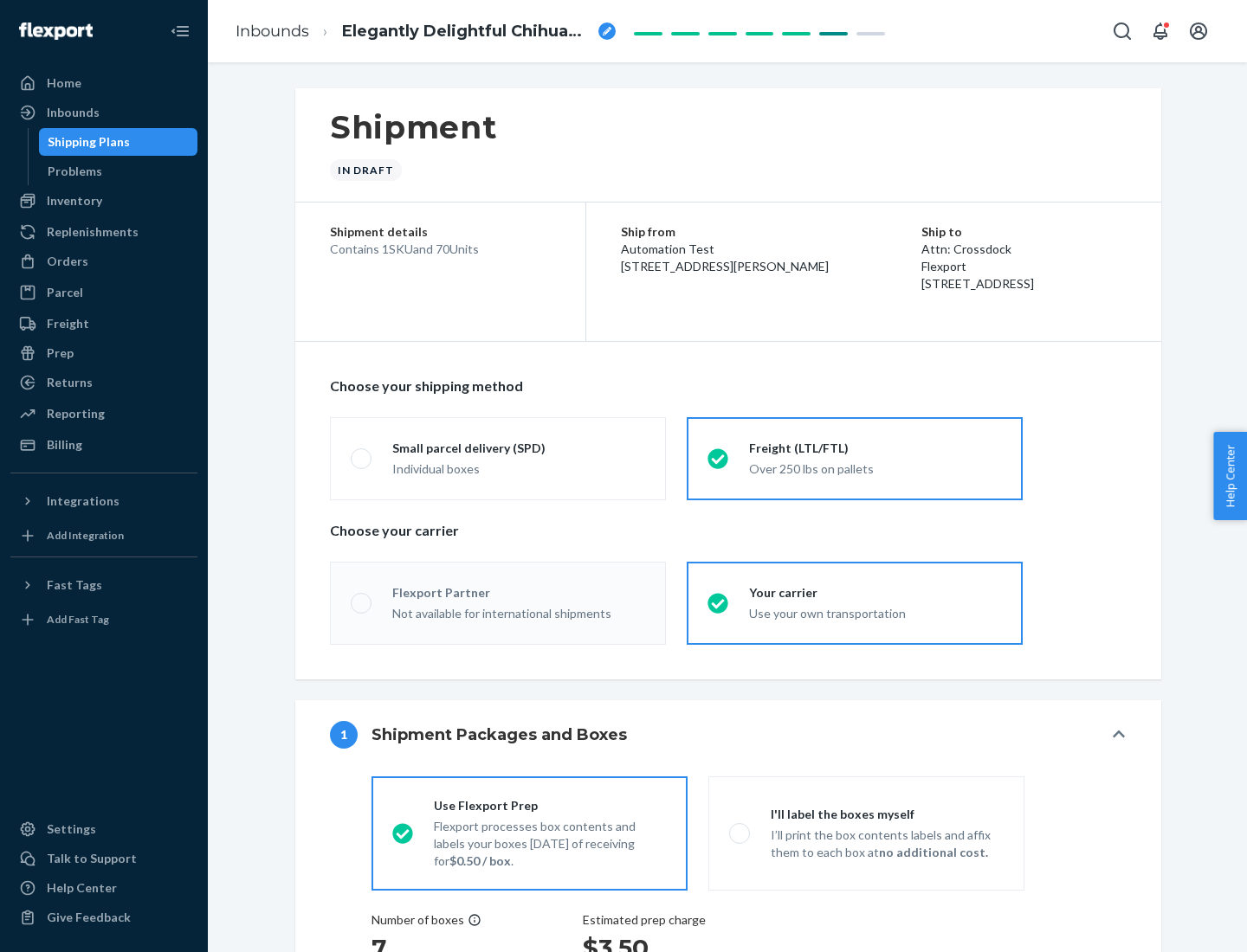
radio input "true"
radio input "false"
radio input "true"
radio input "false"
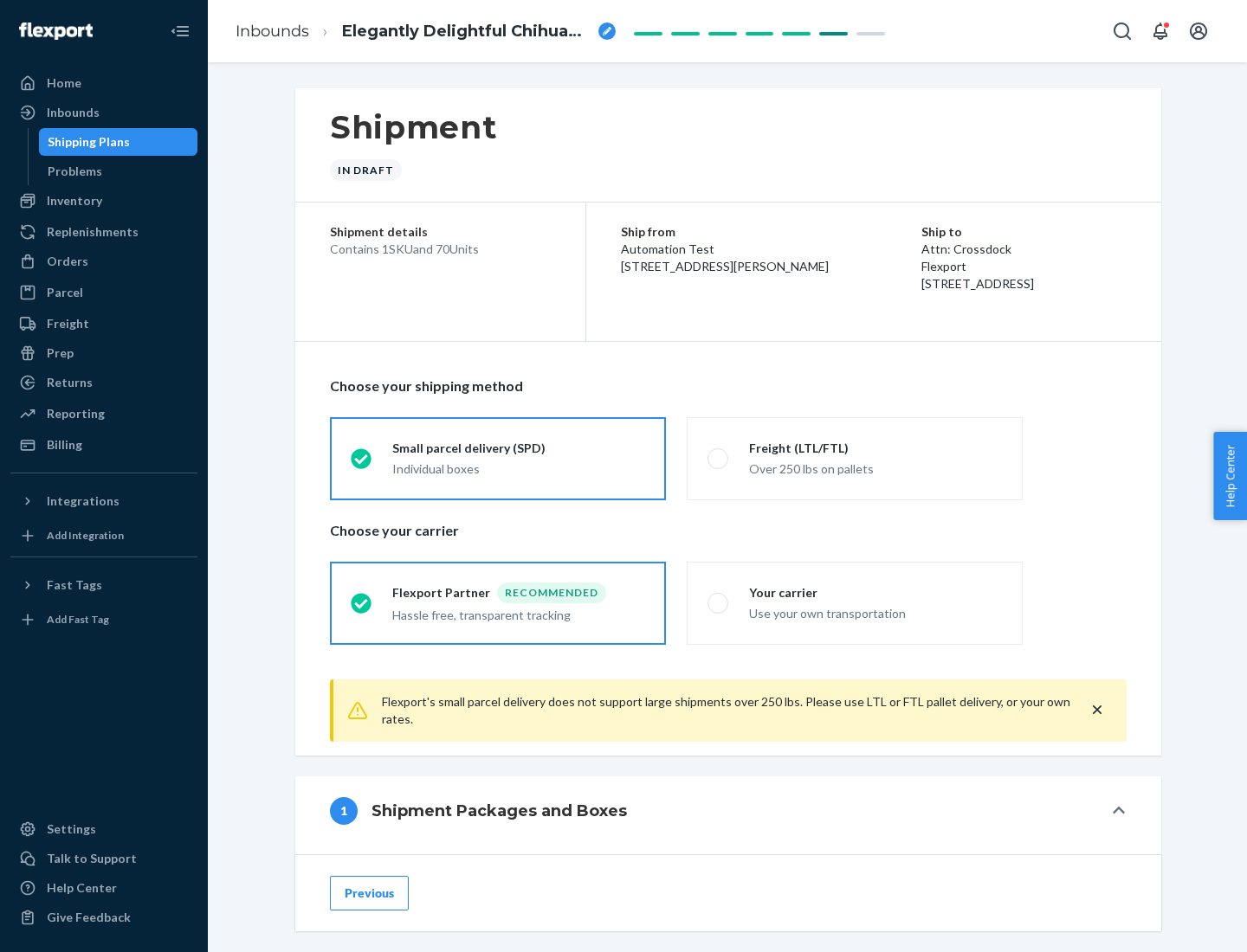
click at [854, 457] on div "Over 250 lbs on pallets" at bounding box center [875, 468] width 253 height 21
click at [718, 457] on input "Freight (LTL/FTL) Over 250 lbs on pallets" at bounding box center [713, 458] width 11 height 11
radio input "true"
radio input "false"
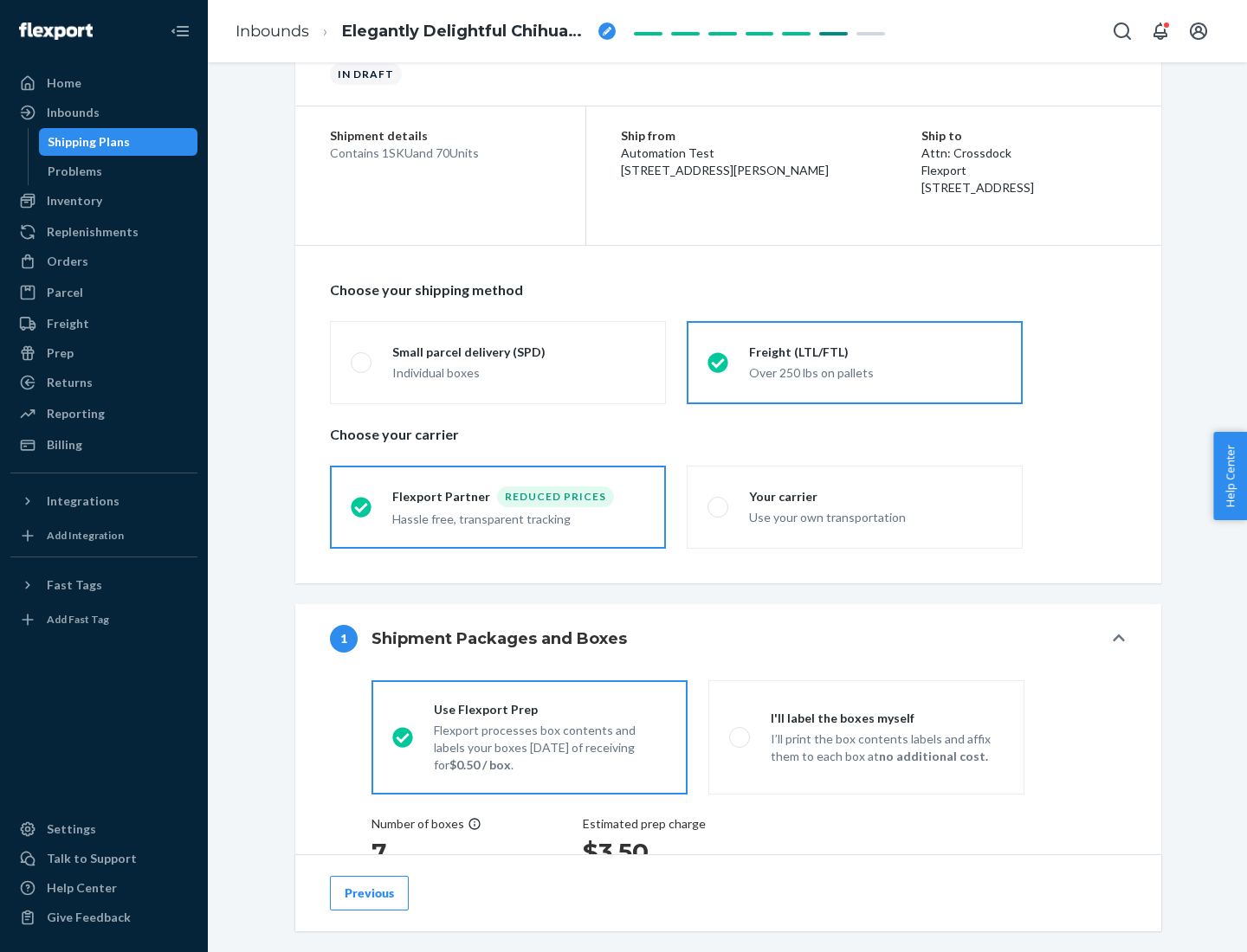
click at [497, 507] on div "Hassle free, transparent tracking" at bounding box center [518, 517] width 253 height 21
click at [361, 506] on input "Flexport Partner Reduced prices Hassle free, transparent tracking" at bounding box center [357, 507] width 11 height 11
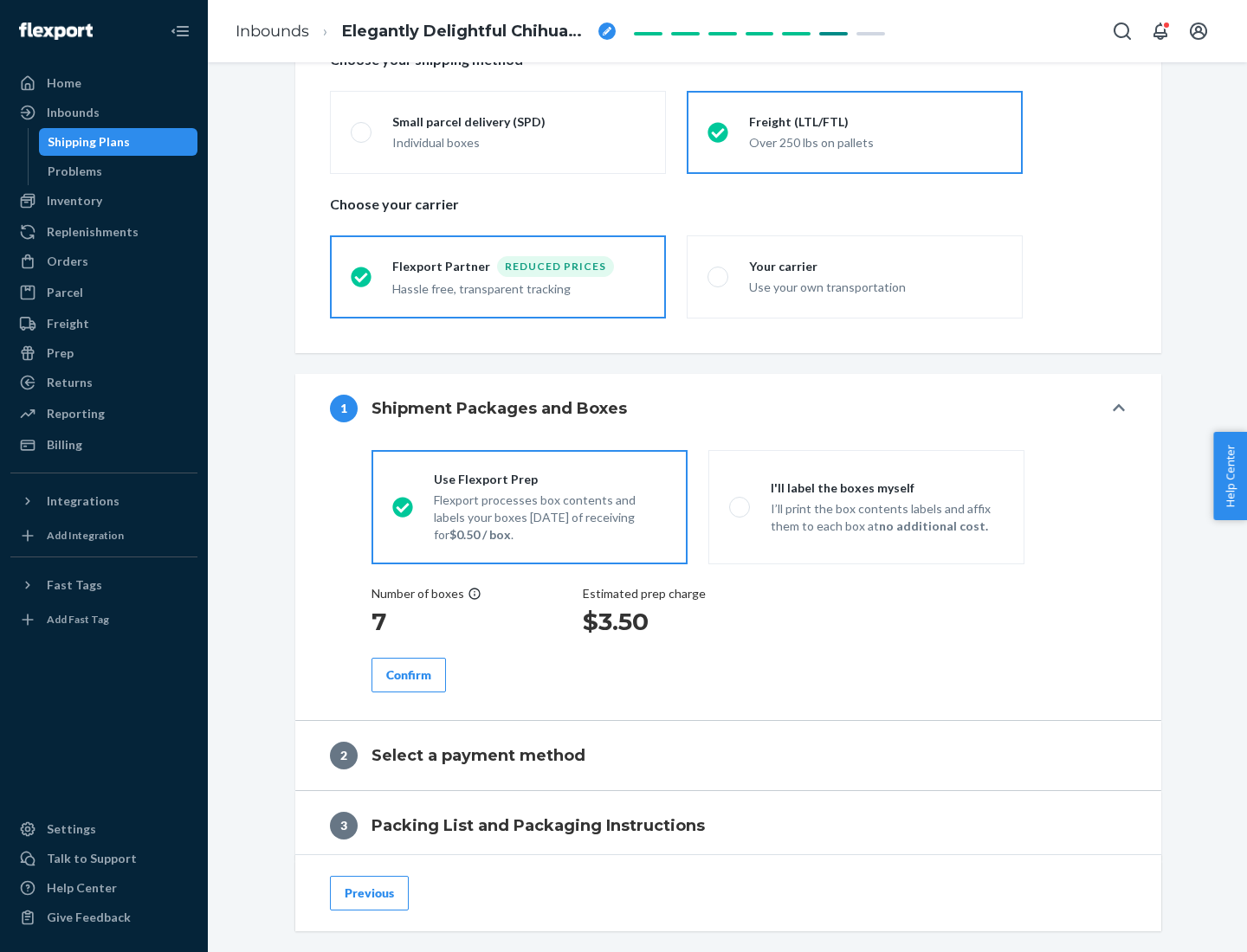
click at [866, 506] on p "I’ll print the box contents labels and affix them to each box at no additional …" at bounding box center [887, 517] width 233 height 34
click at [740, 506] on input "I'll label the boxes myself I’ll print the box contents labels and affix them t…" at bounding box center [734, 507] width 11 height 11
radio input "true"
radio input "false"
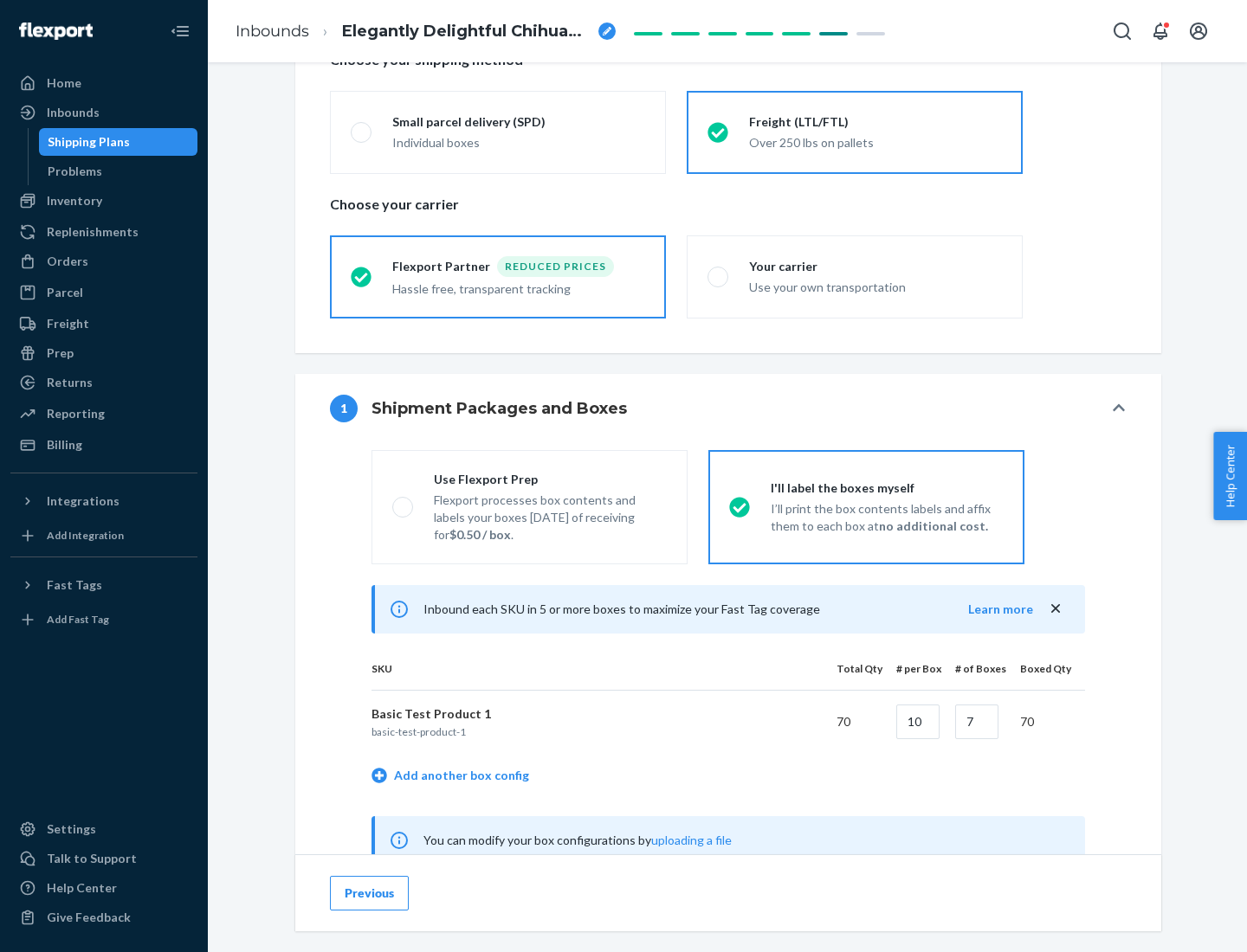
scroll to position [541, 0]
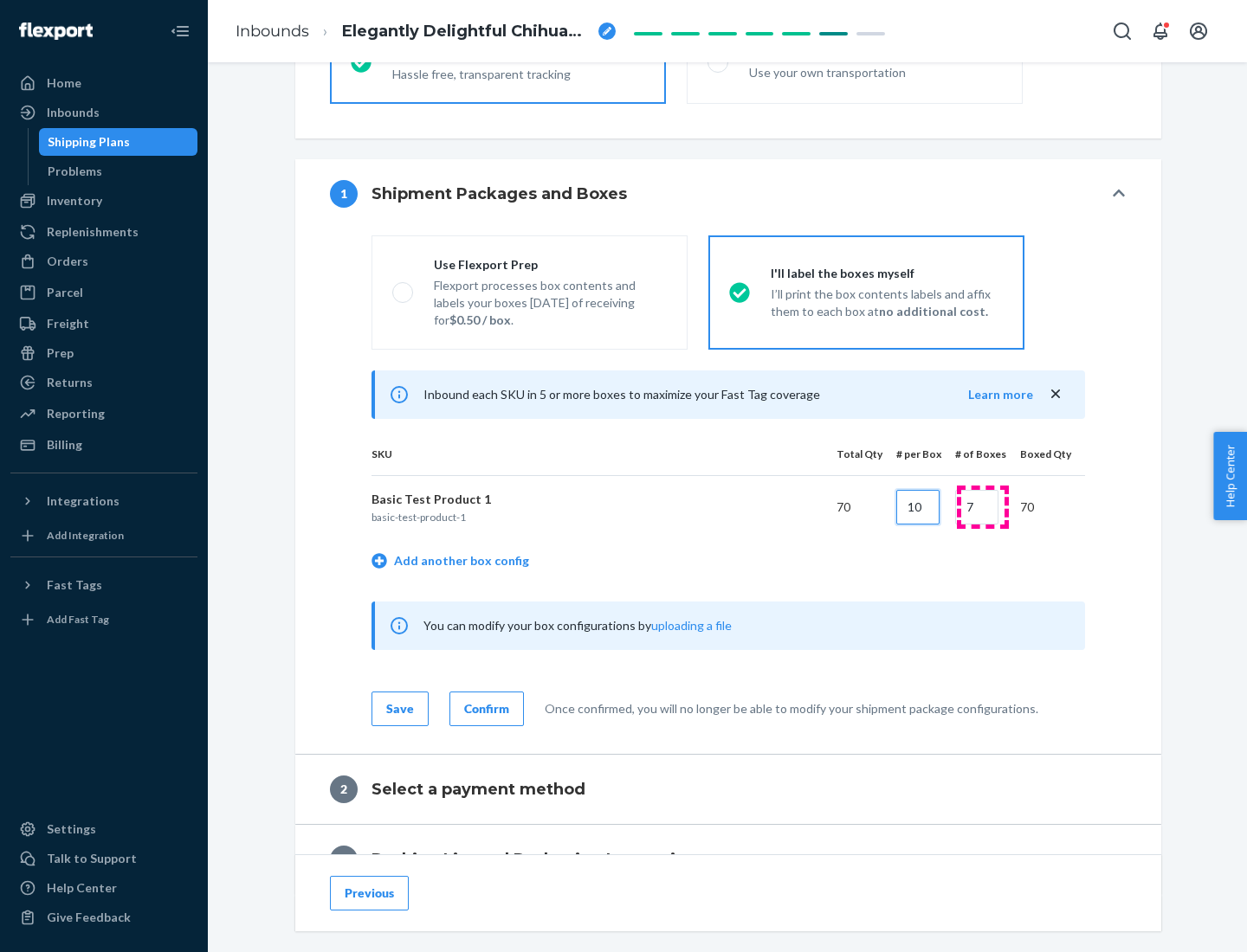
type input "10"
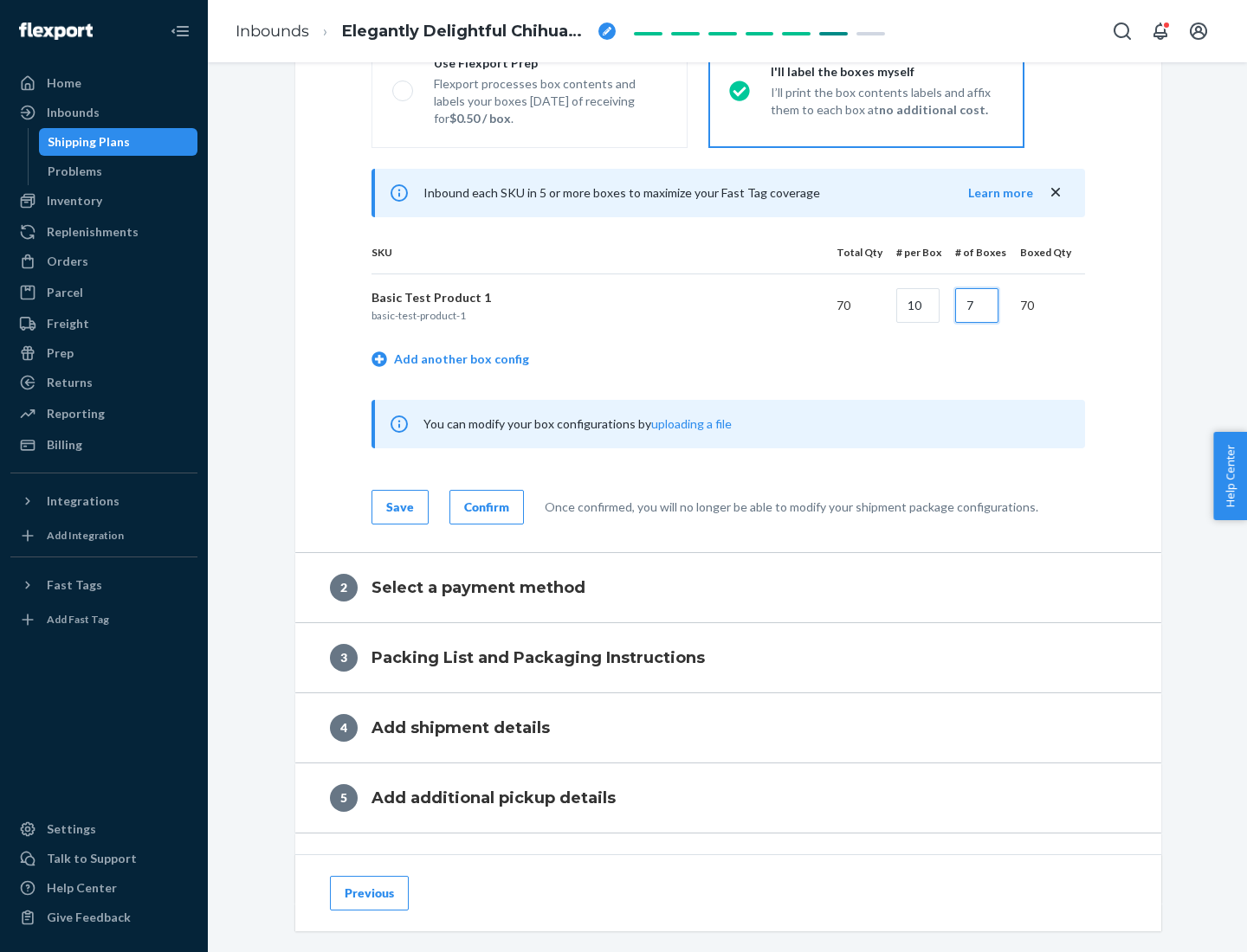
type input "7"
click at [484, 506] on div "Confirm" at bounding box center [486, 507] width 45 height 17
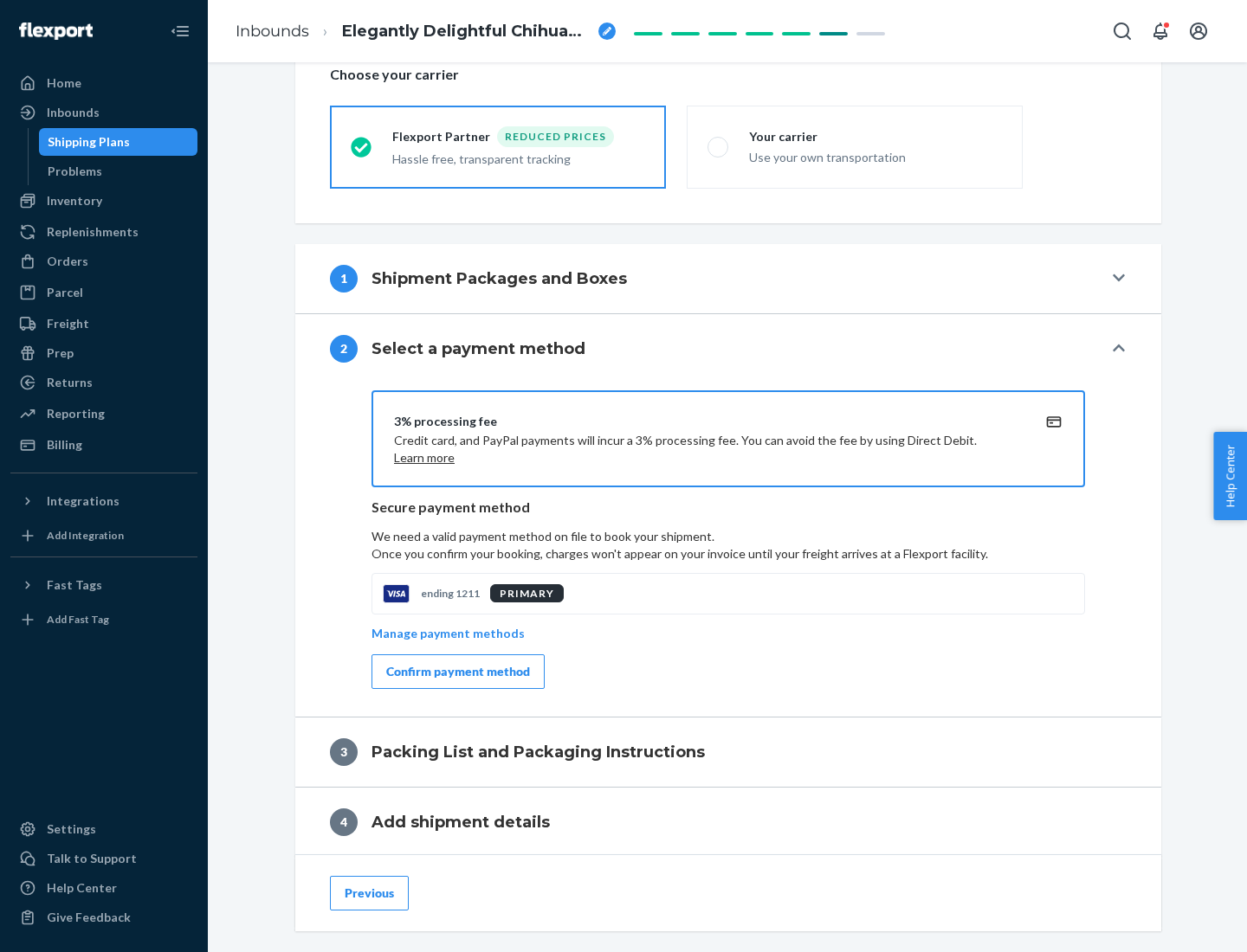
scroll to position [621, 0]
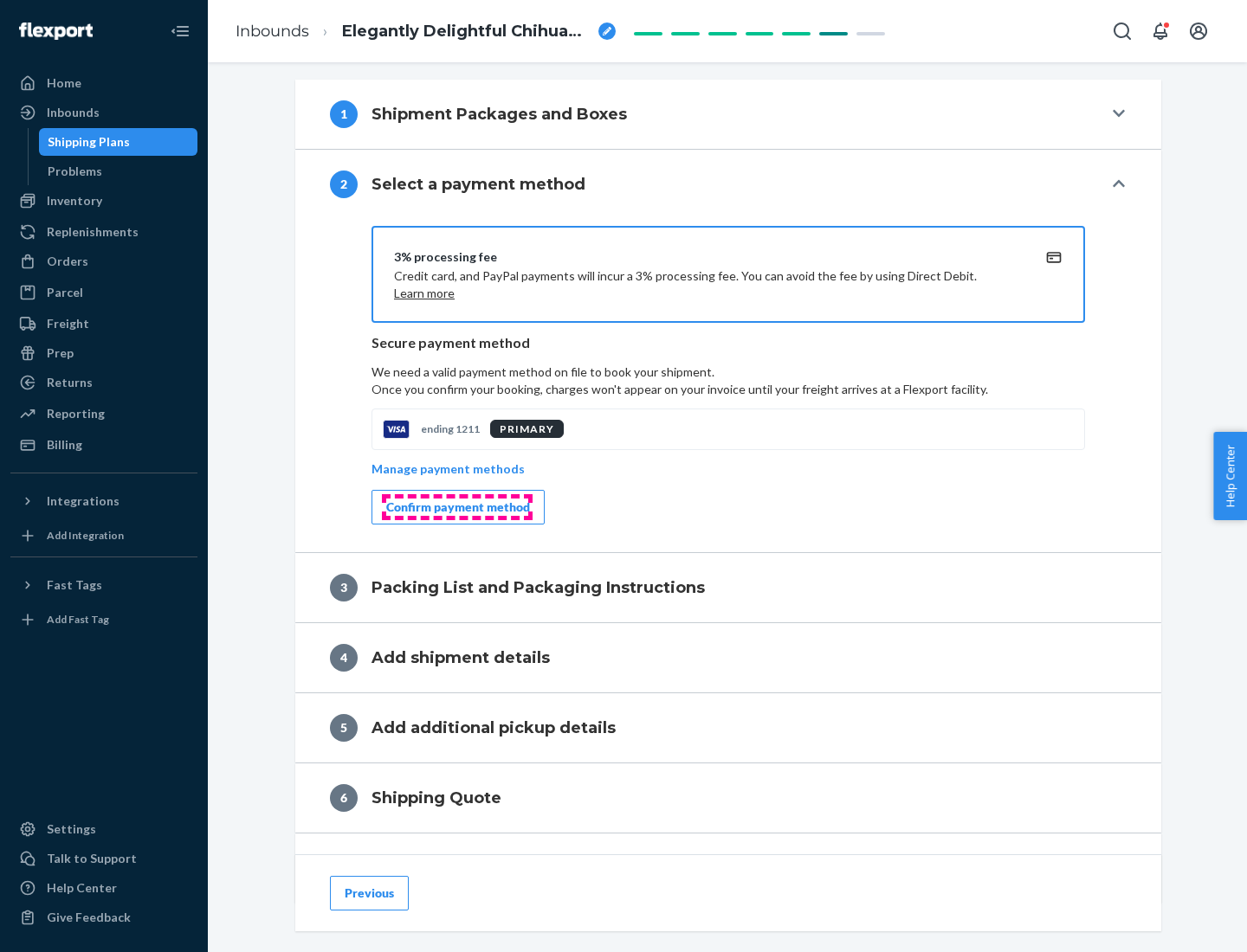
click at [457, 507] on div "Confirm payment method" at bounding box center [458, 507] width 144 height 17
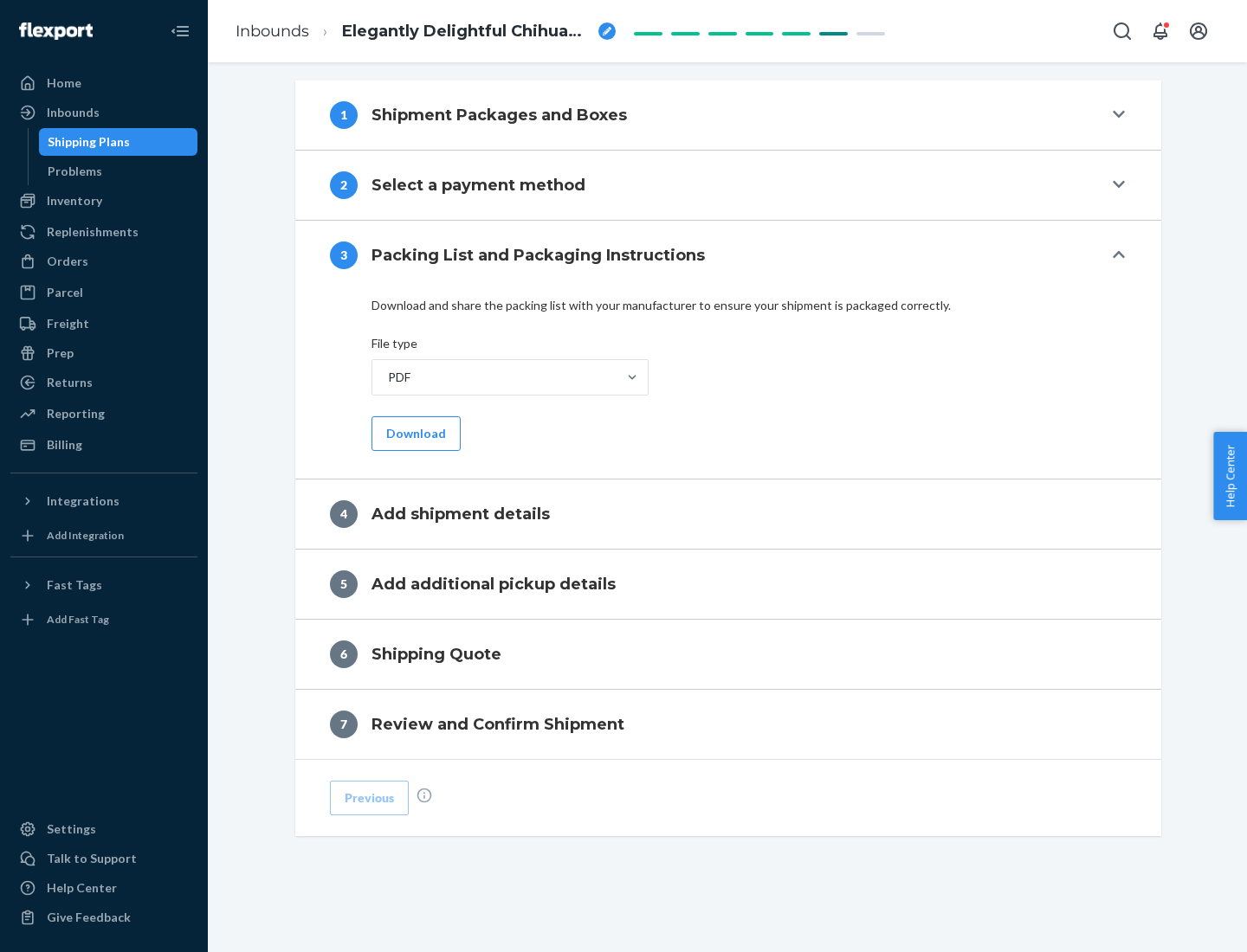
scroll to position [546, 0]
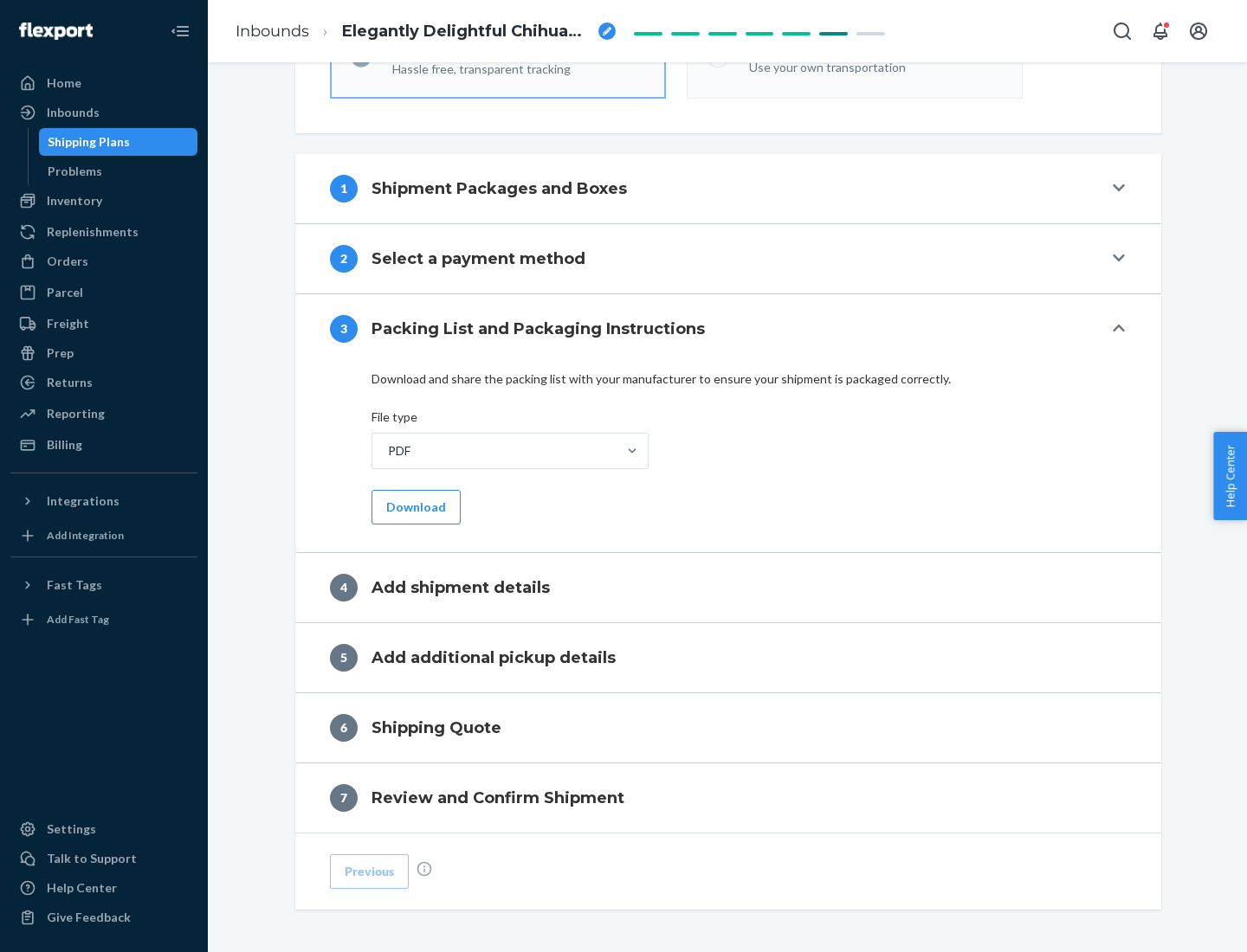
click at [414, 506] on button "Download" at bounding box center [416, 507] width 89 height 34
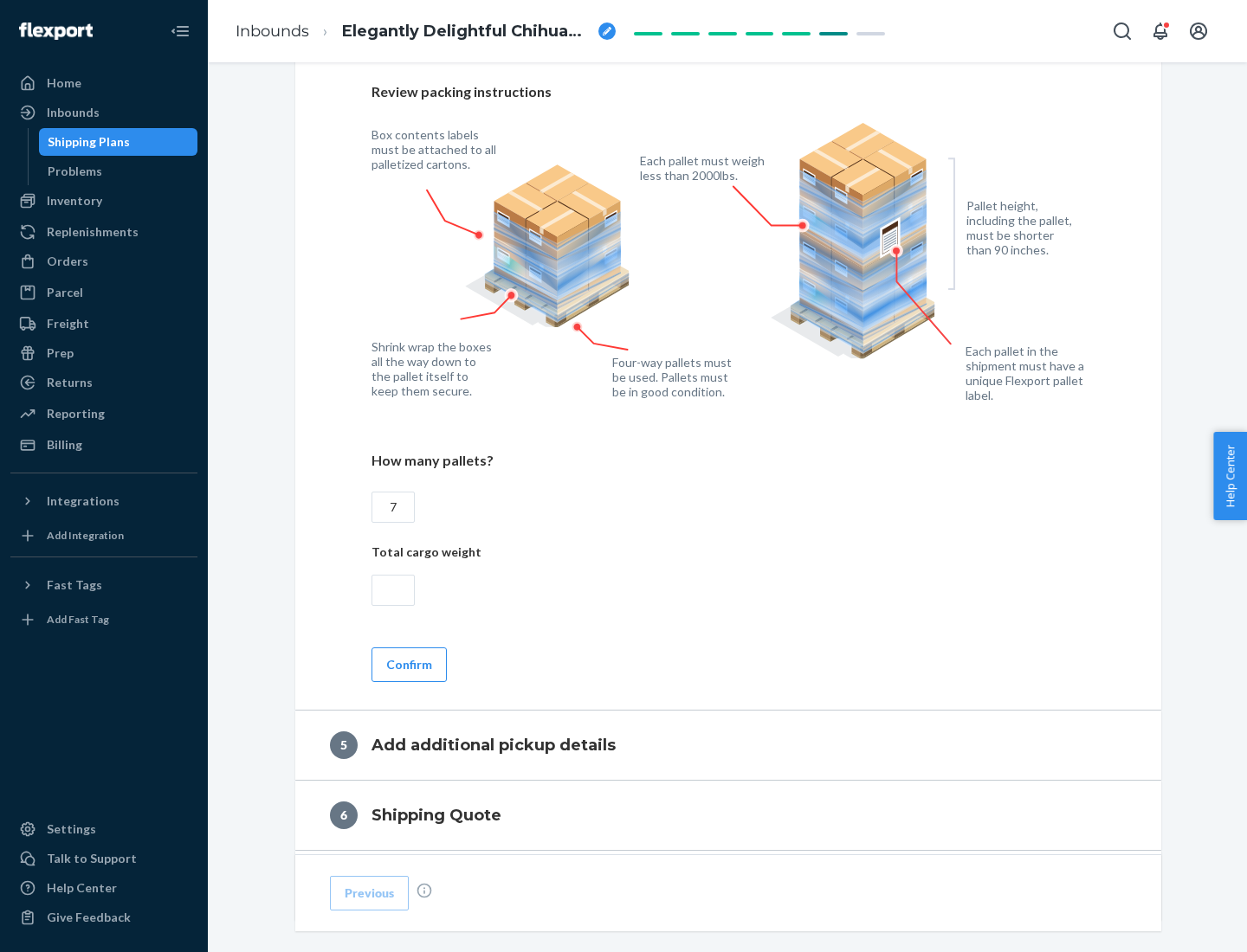
scroll to position [1123, 0]
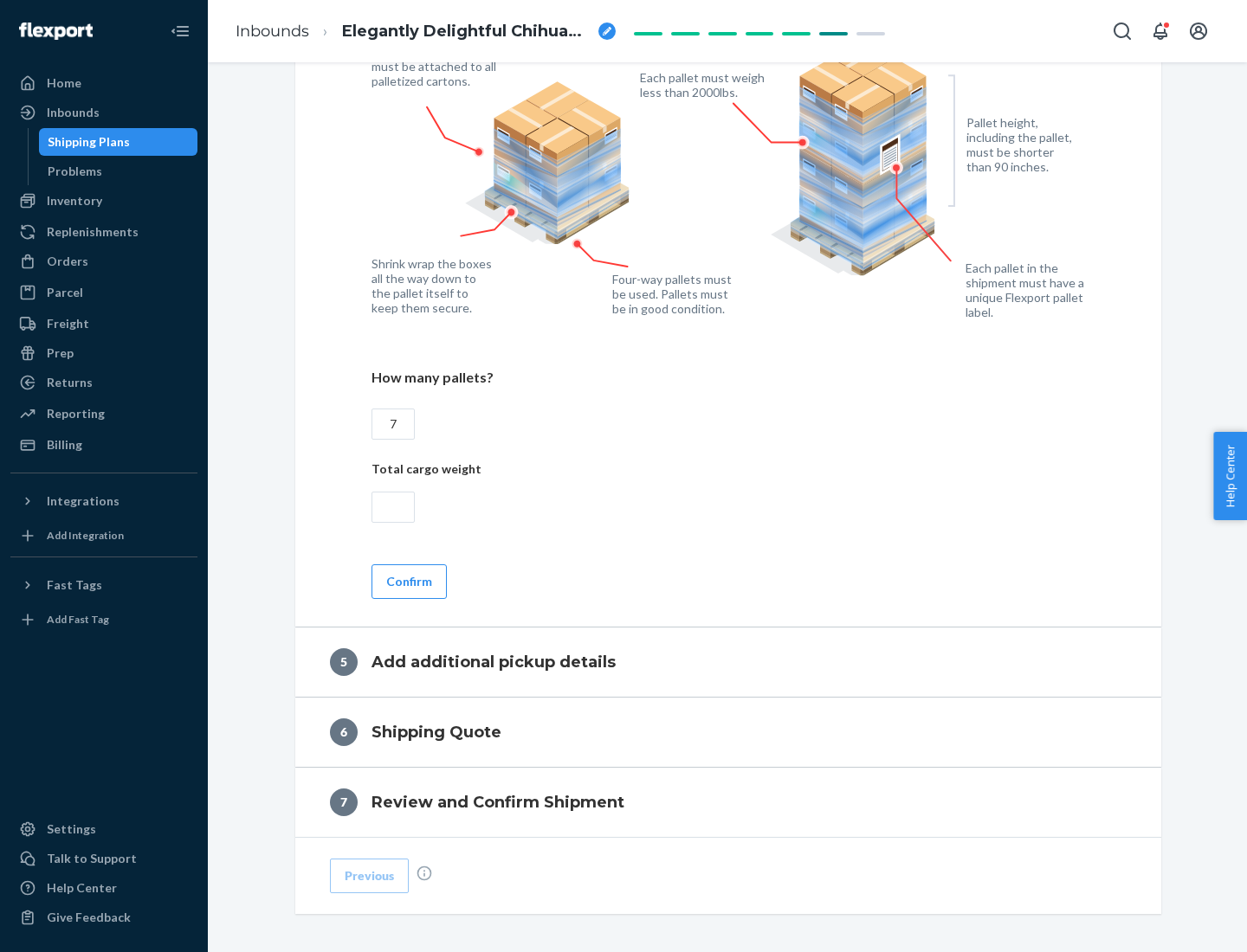
type input "7"
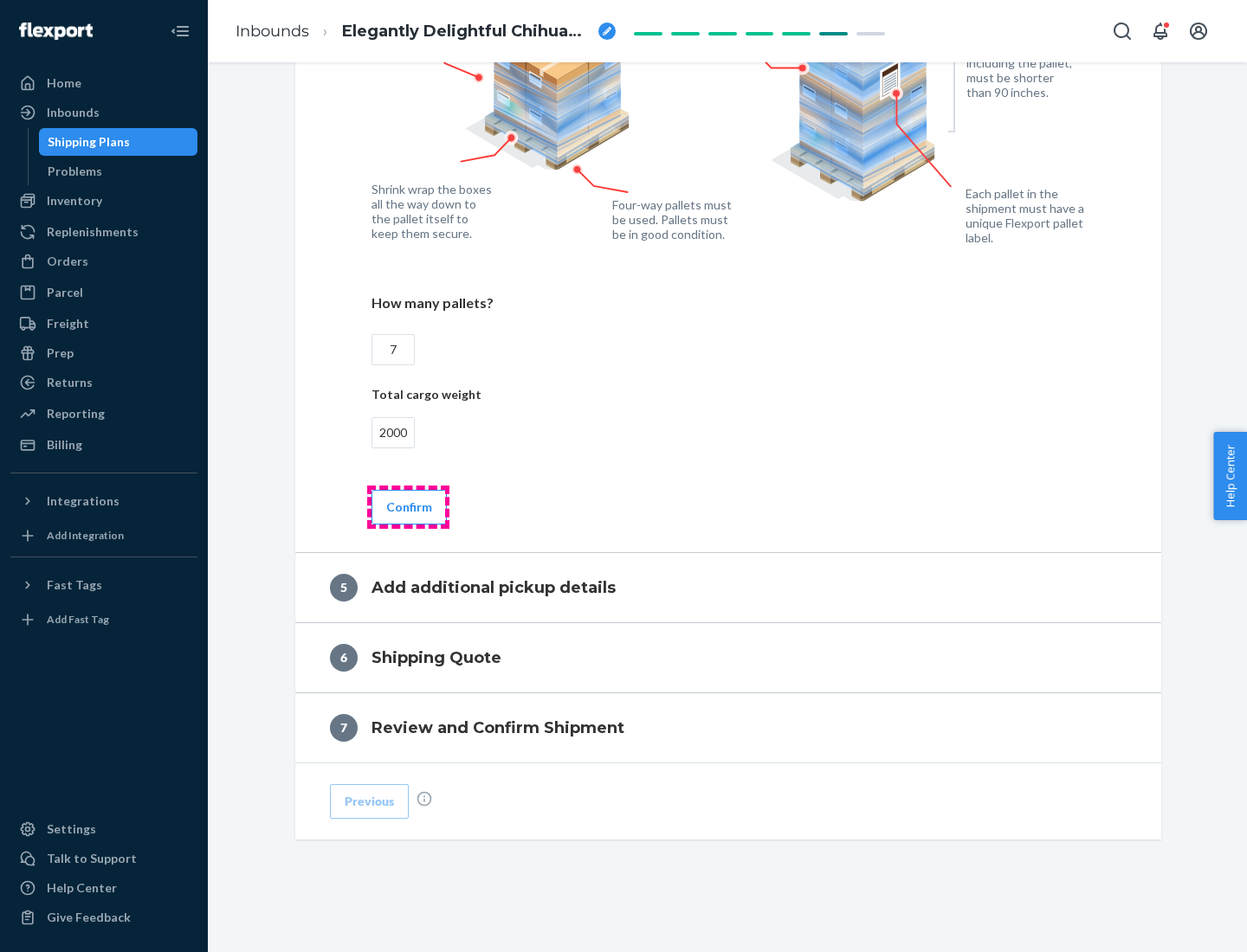
type input "2000"
click at [408, 506] on button "Confirm" at bounding box center [408, 507] width 75 height 34
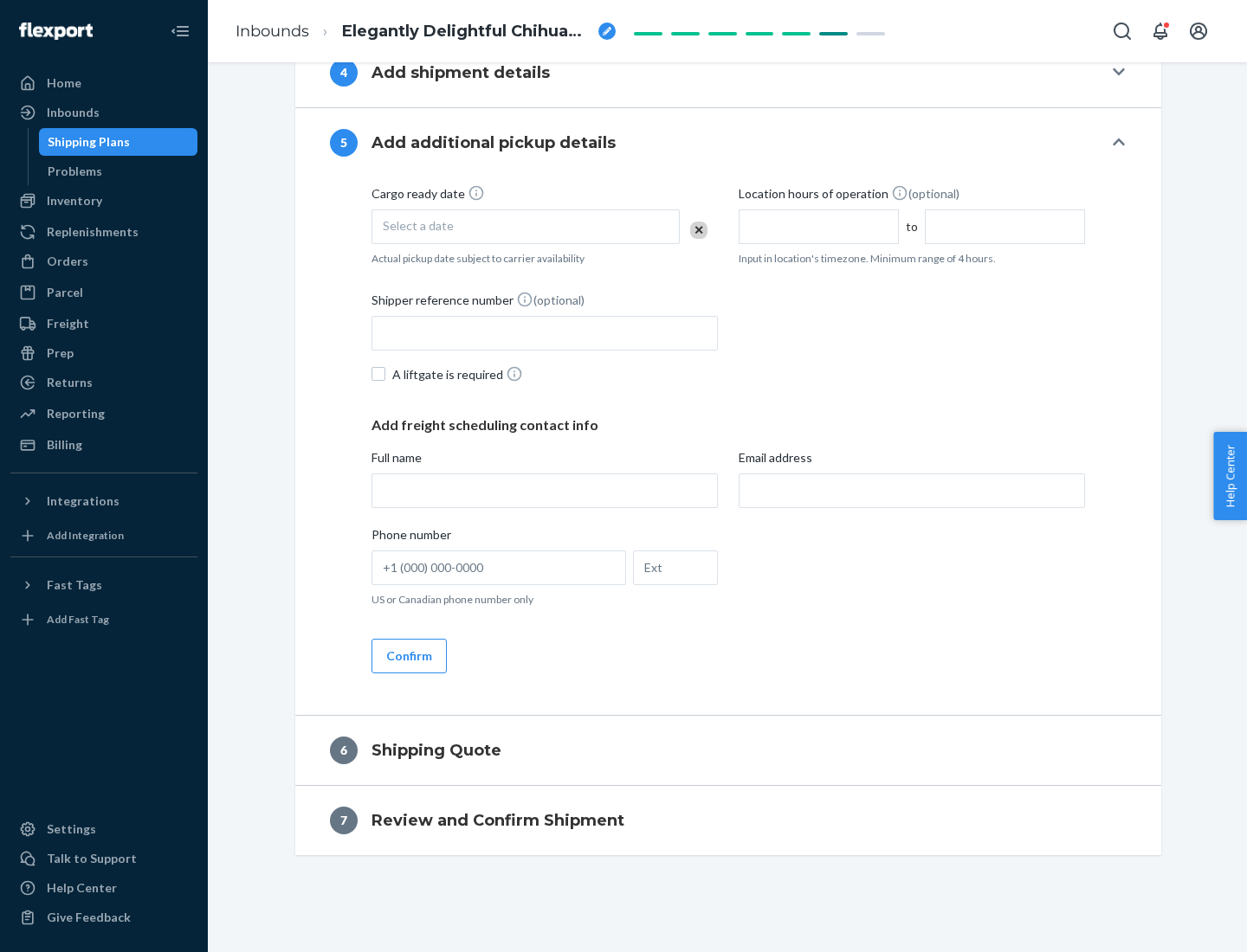
scroll to position [592, 0]
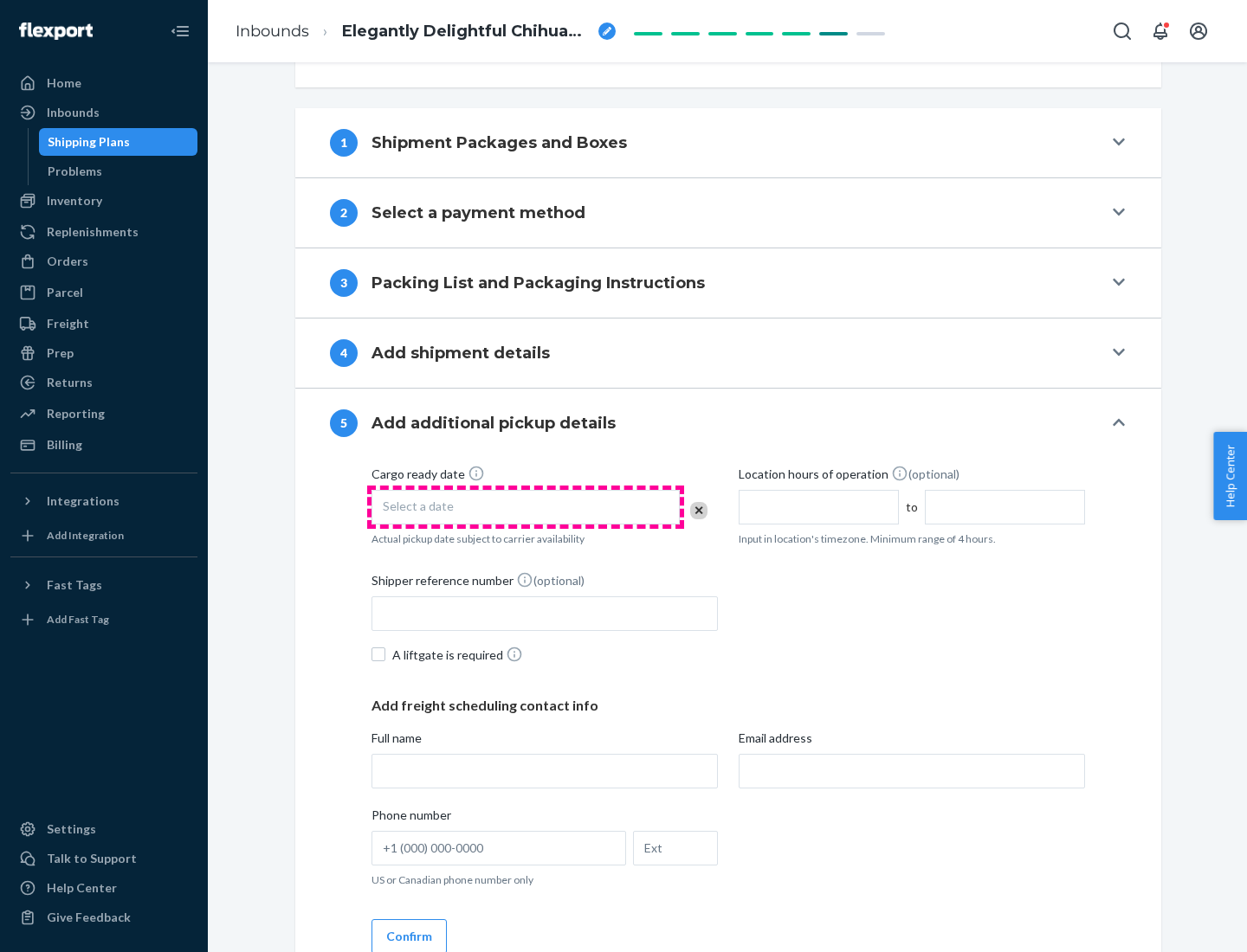
click at [525, 506] on div "Select a date" at bounding box center [525, 507] width 308 height 34
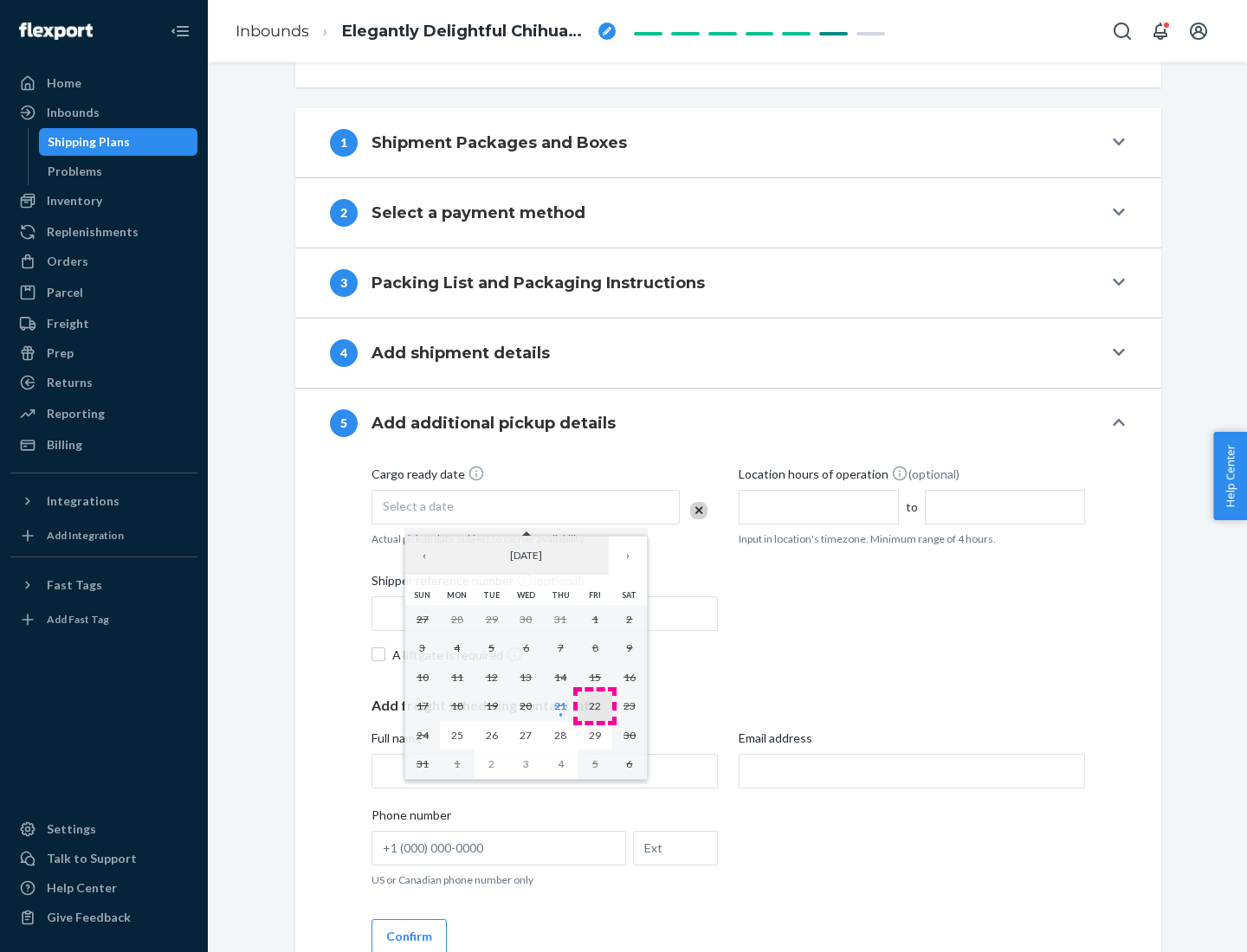
click at [594, 706] on abbr "22" at bounding box center [594, 706] width 12 height 13
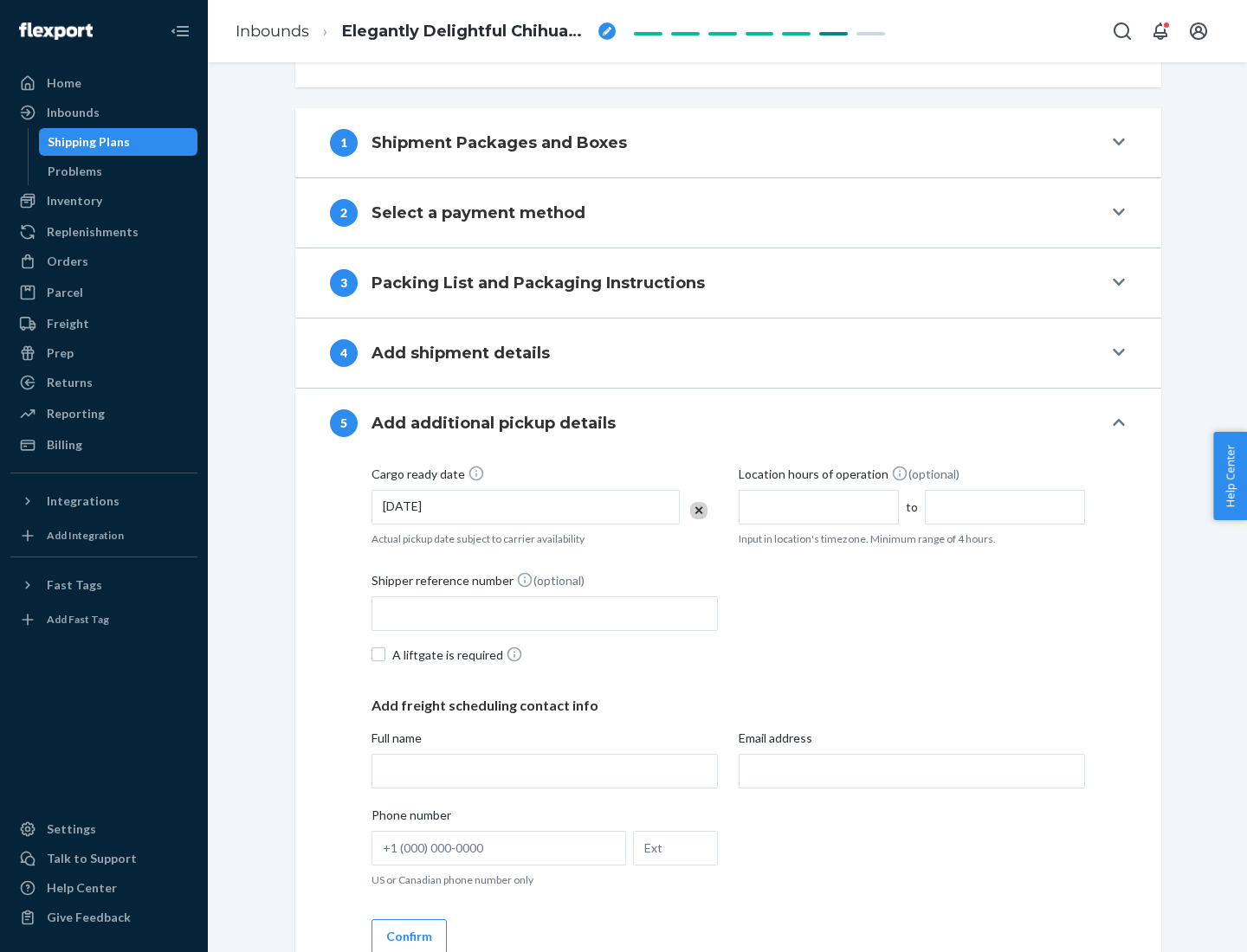
scroll to position [856, 0]
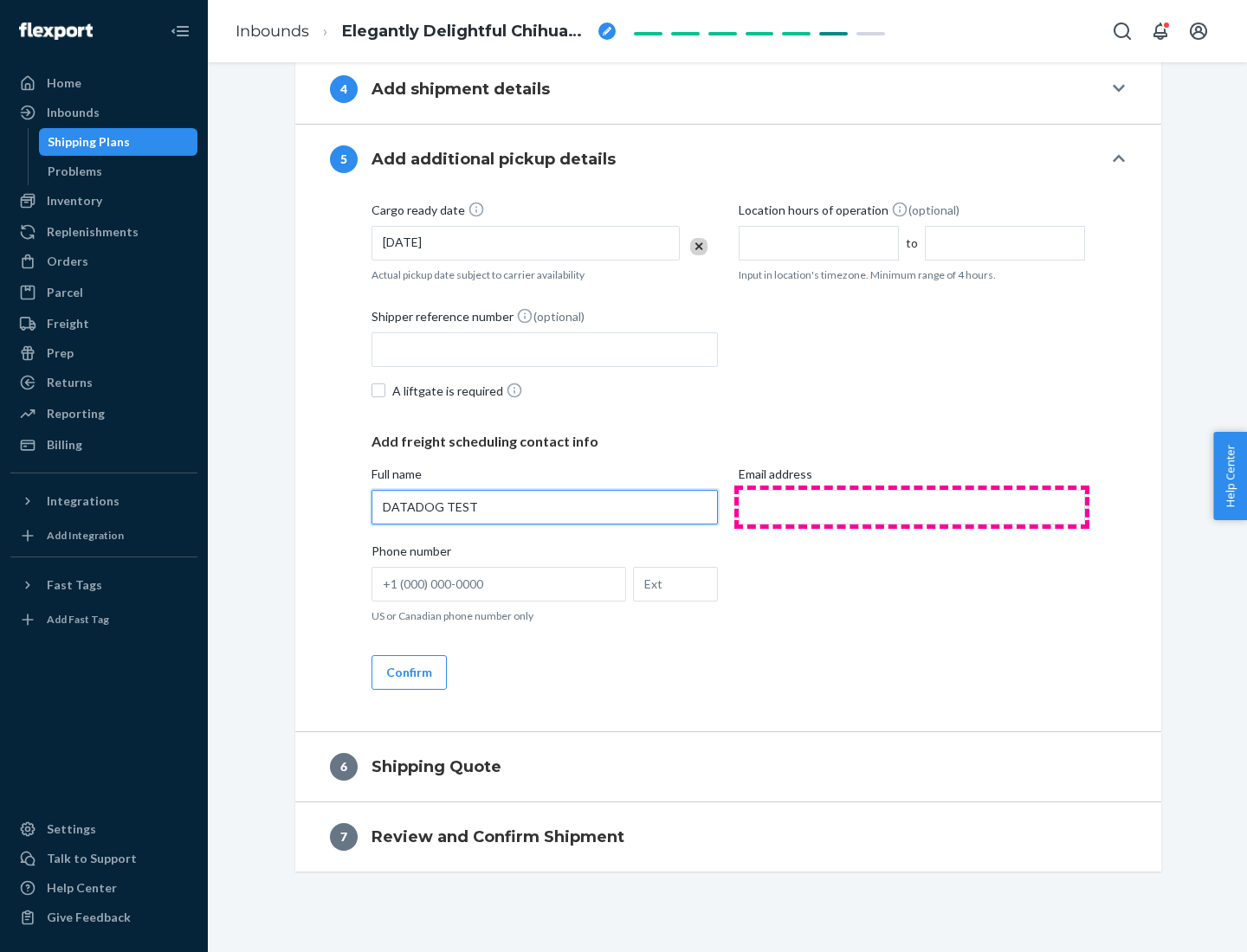
type input "DATADOG TEST"
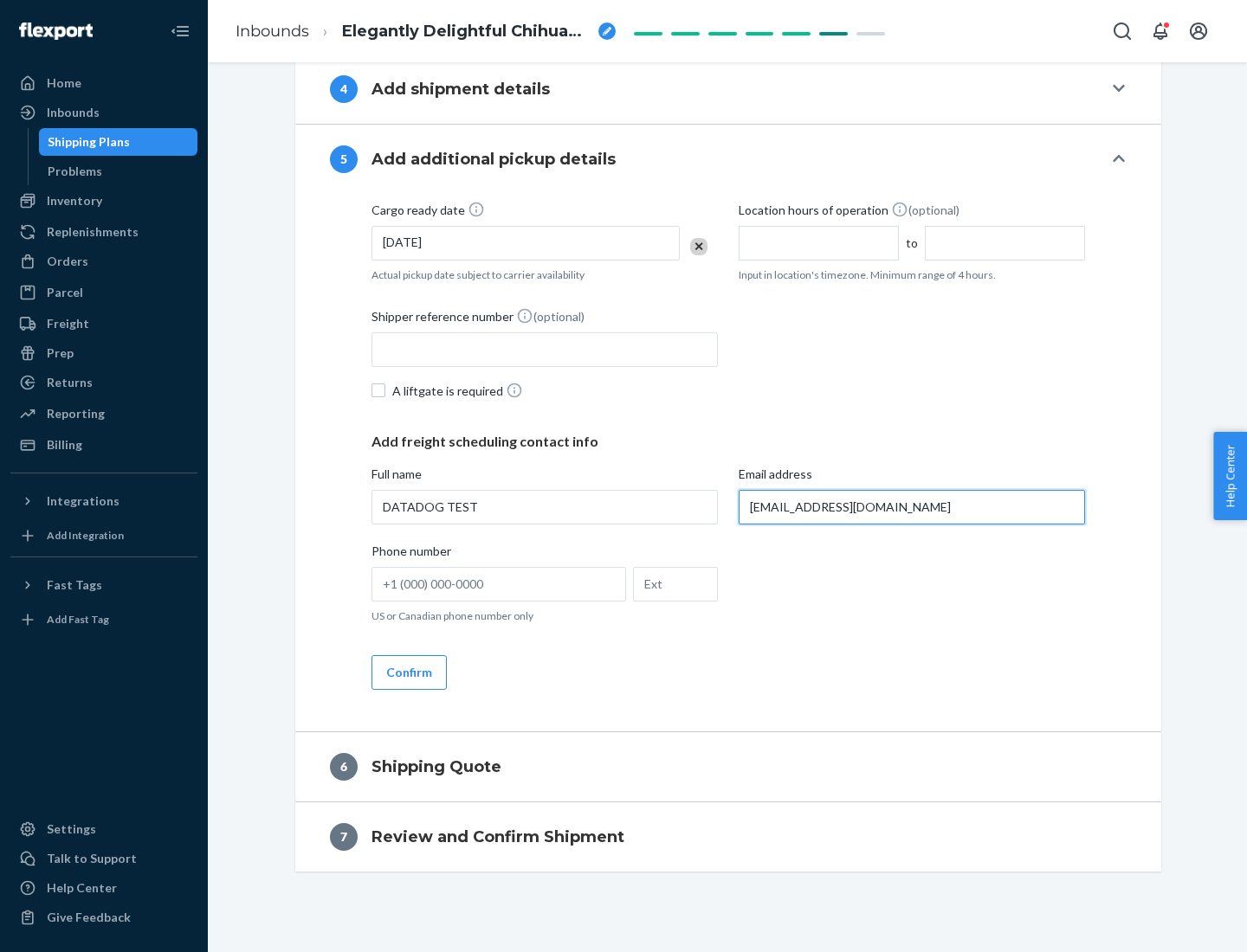
scroll to position [872, 0]
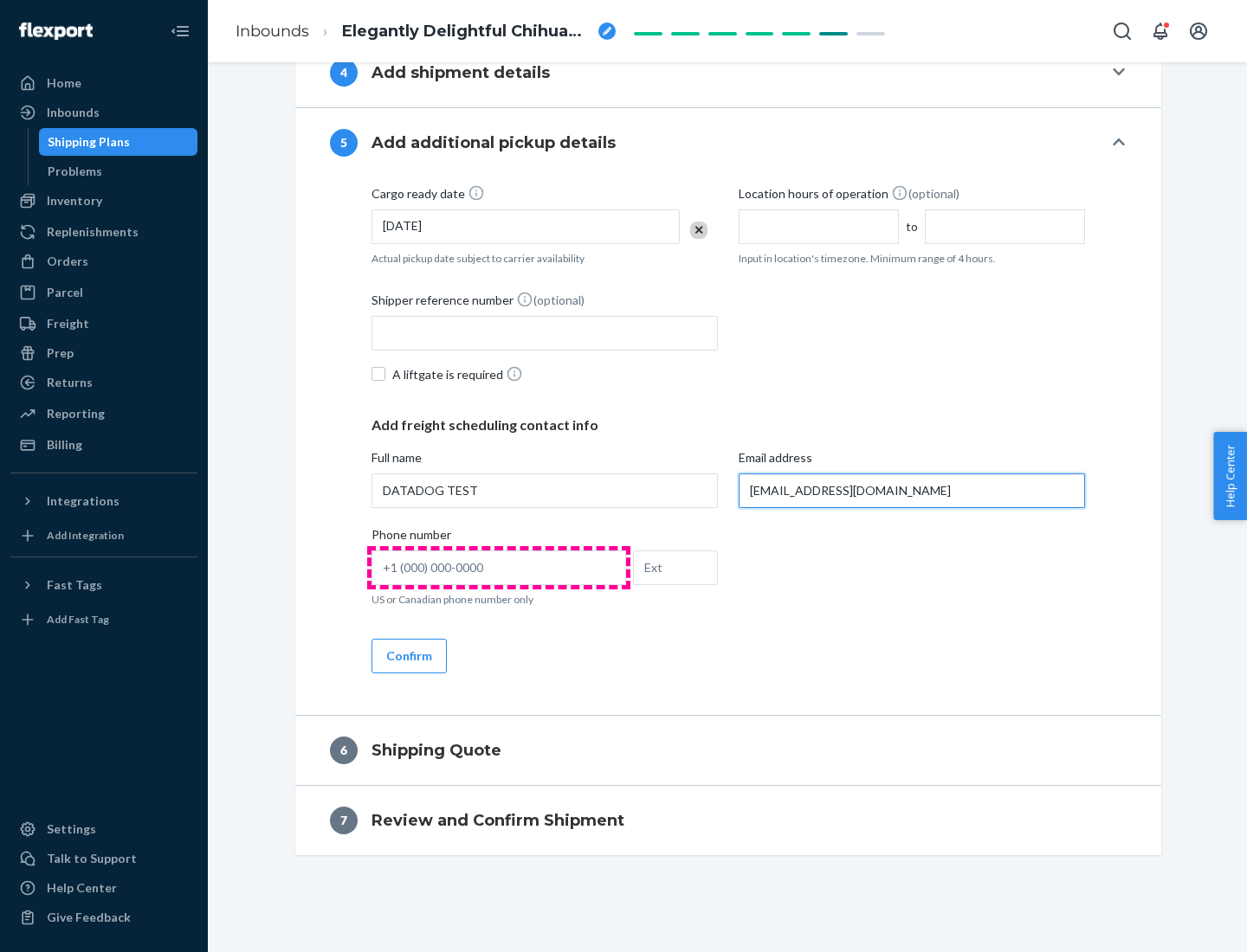
type input "[EMAIL_ADDRESS][DOMAIN_NAME]"
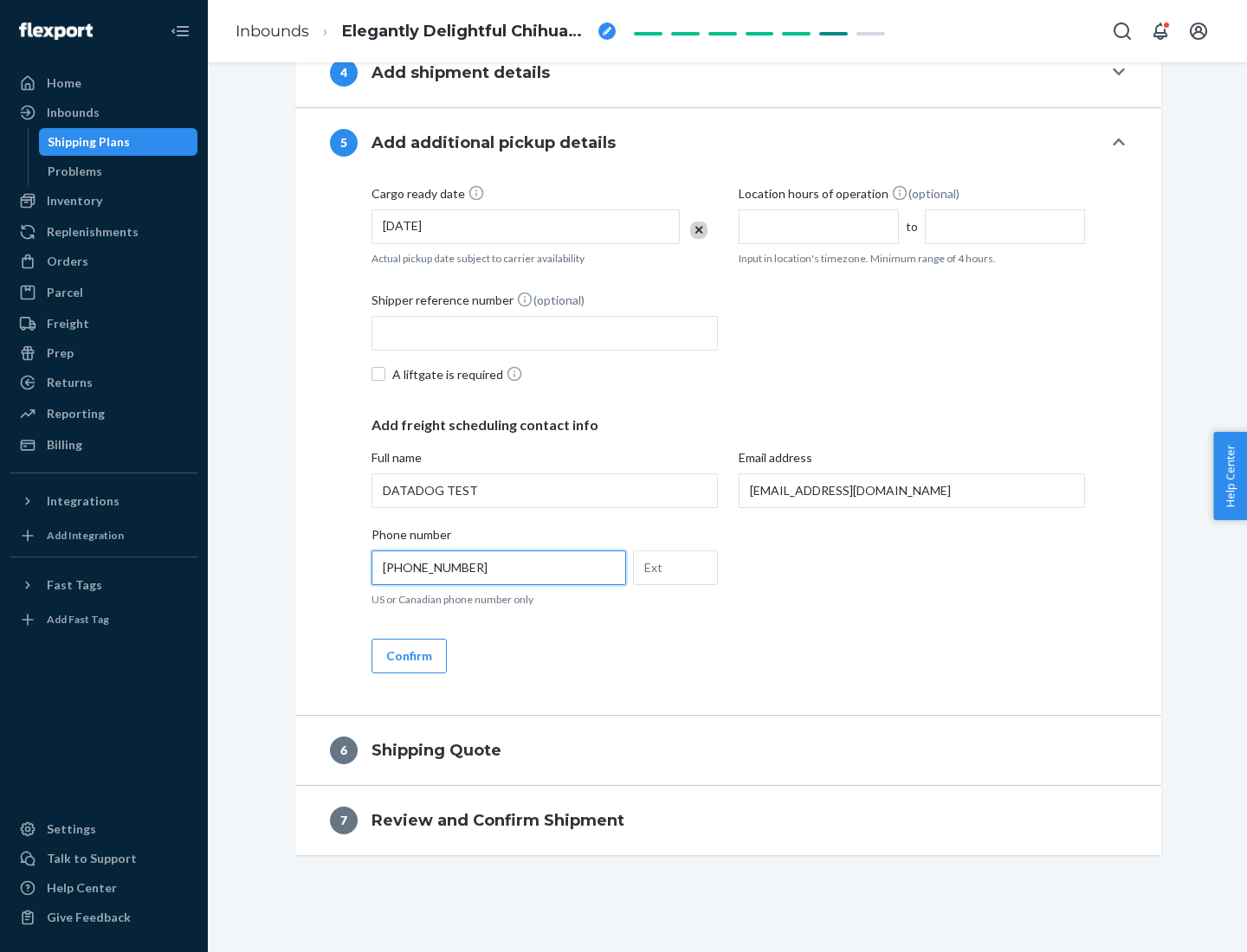
type input "[PHONE_NUMBER]"
click at [408, 655] on button "Confirm" at bounding box center [408, 656] width 75 height 34
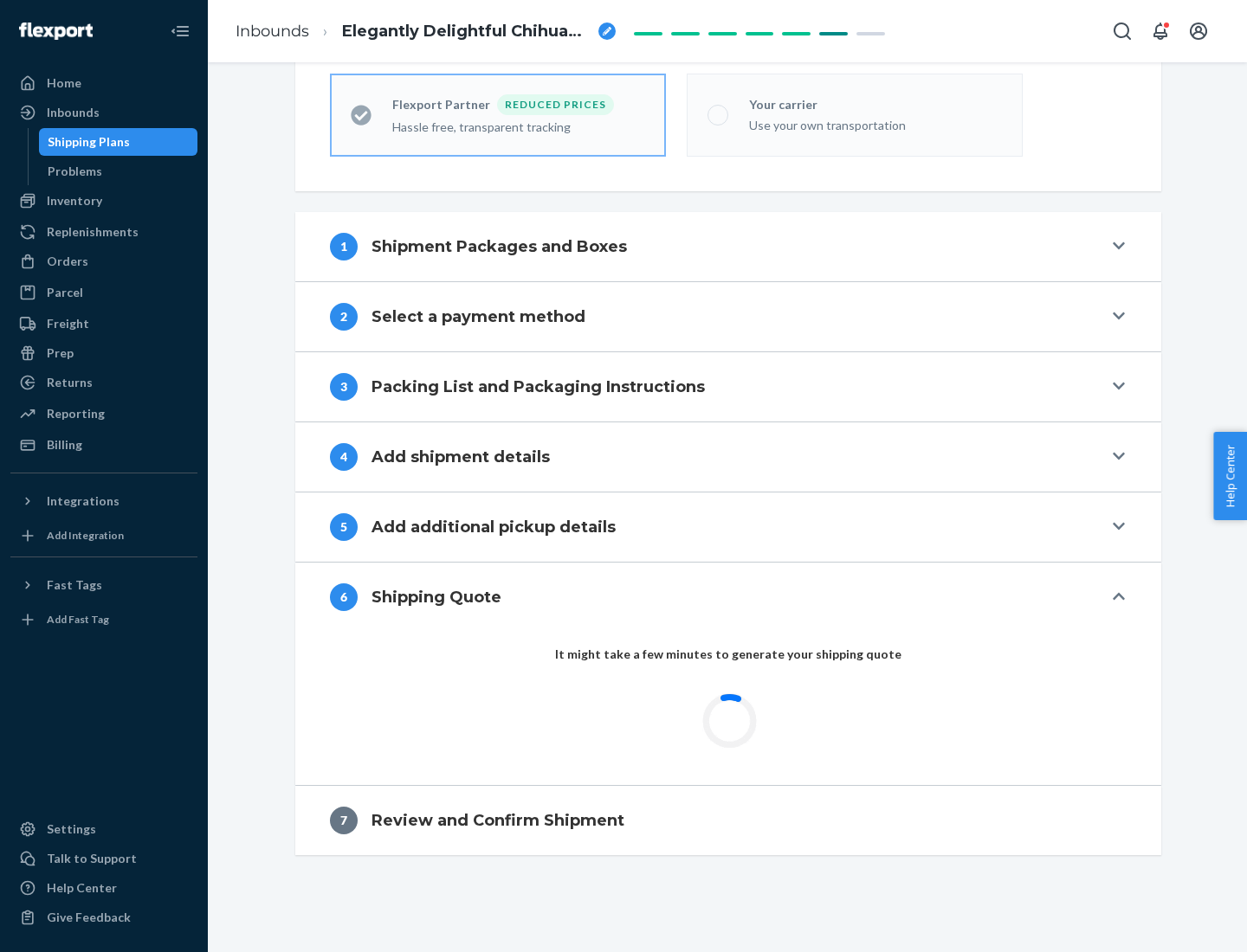
scroll to position [551, 0]
